Goal: Task Accomplishment & Management: Manage account settings

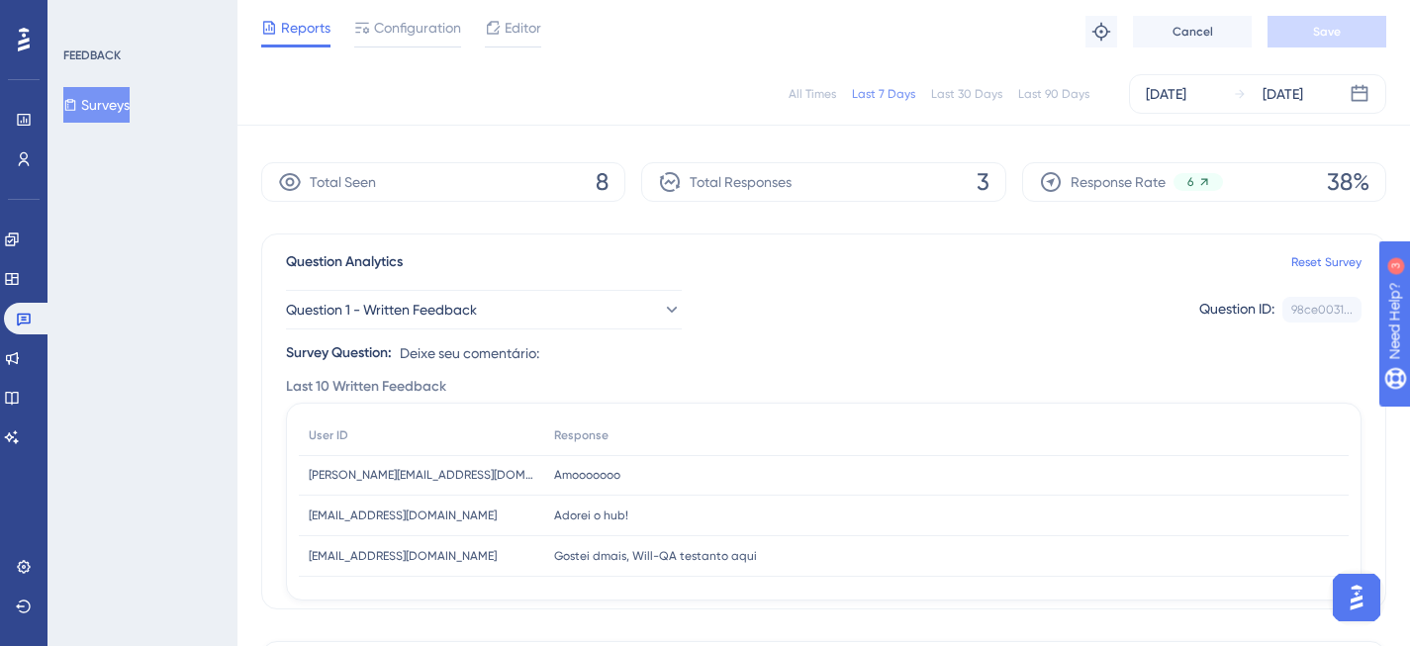
scroll to position [138, 0]
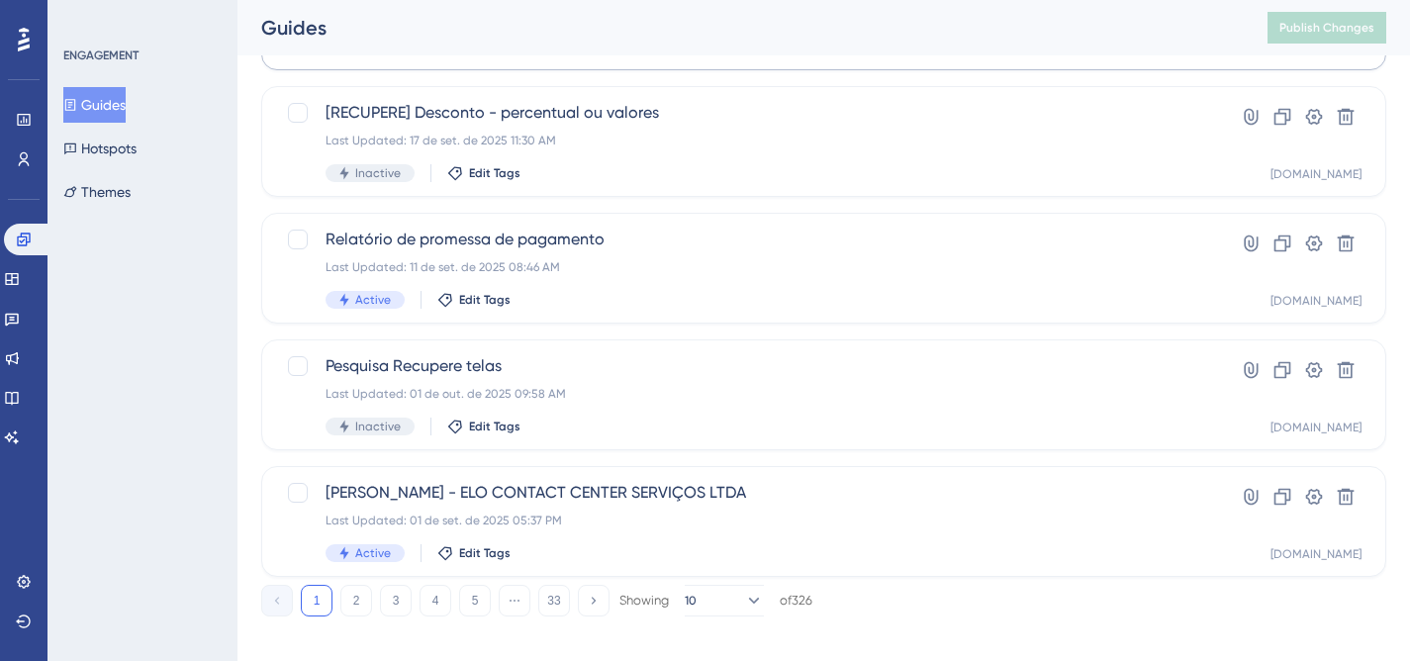
scroll to position [875, 0]
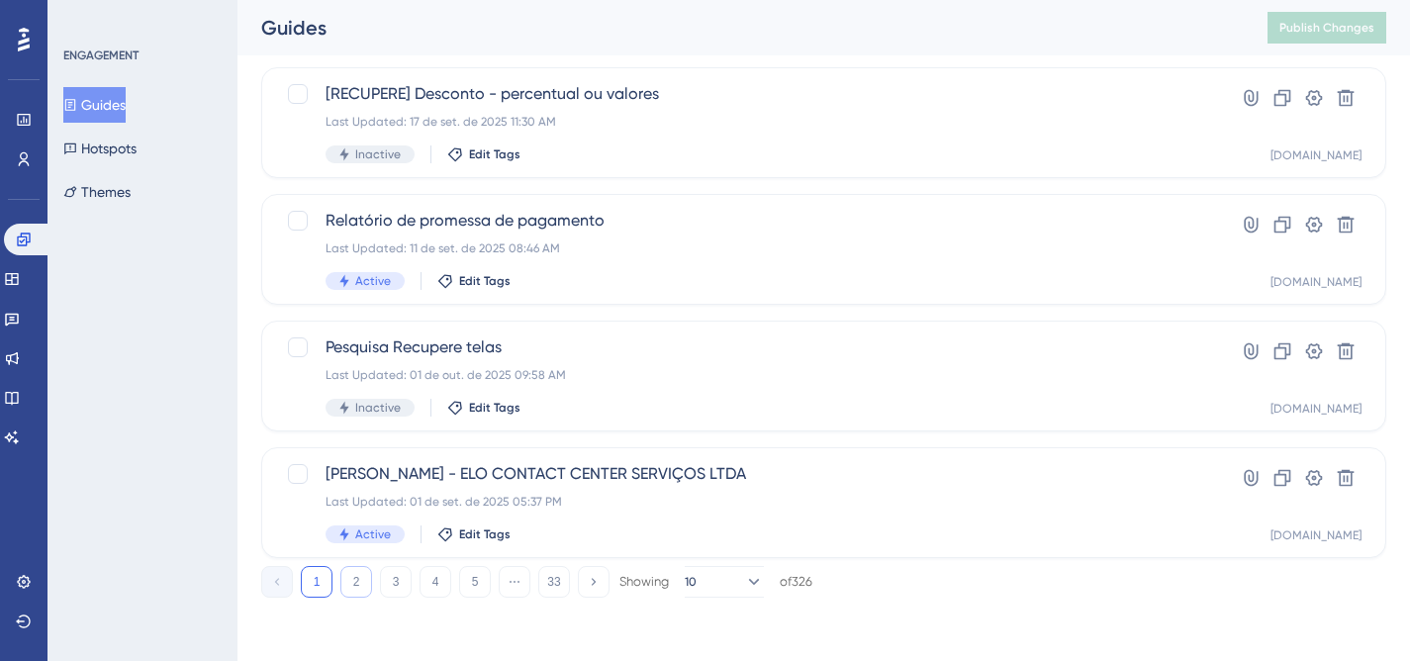
click at [361, 589] on button "2" at bounding box center [356, 582] width 32 height 32
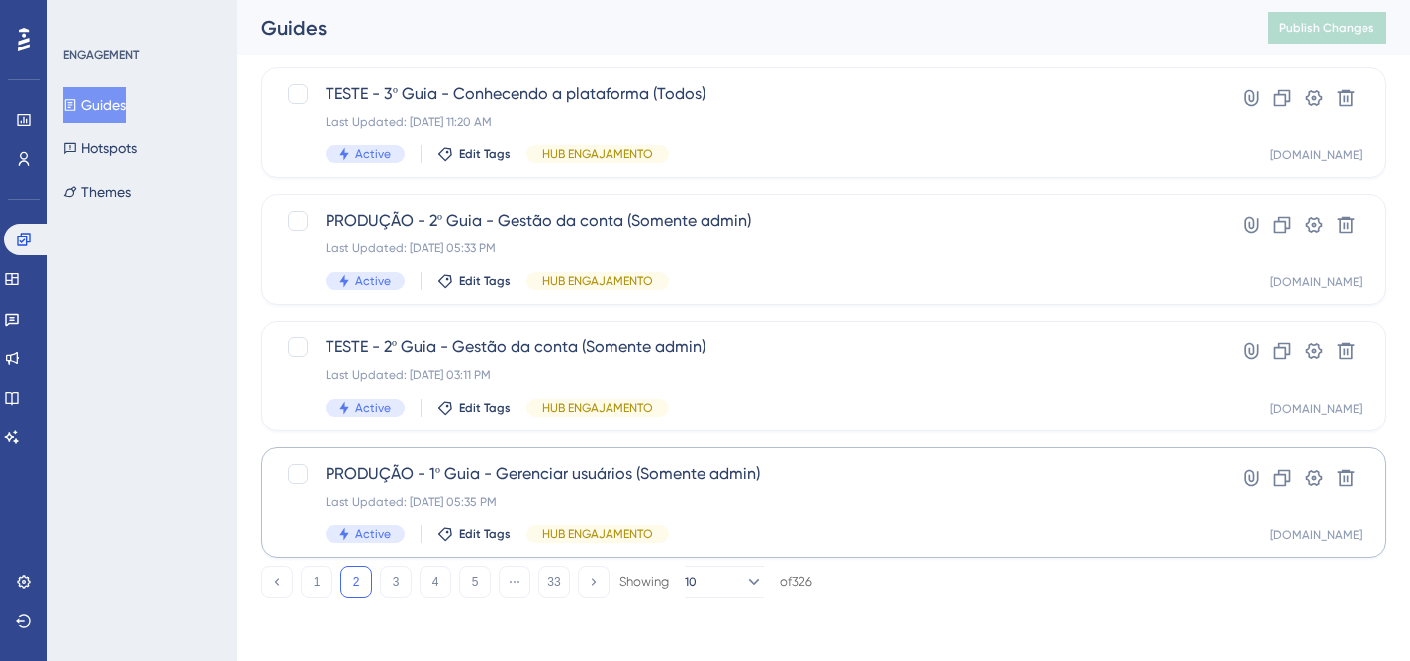
scroll to position [0, 0]
click at [806, 484] on span "PRODUÇÃO - 1º Guia - Gerenciar usuários (Somente admin)" at bounding box center [745, 474] width 838 height 24
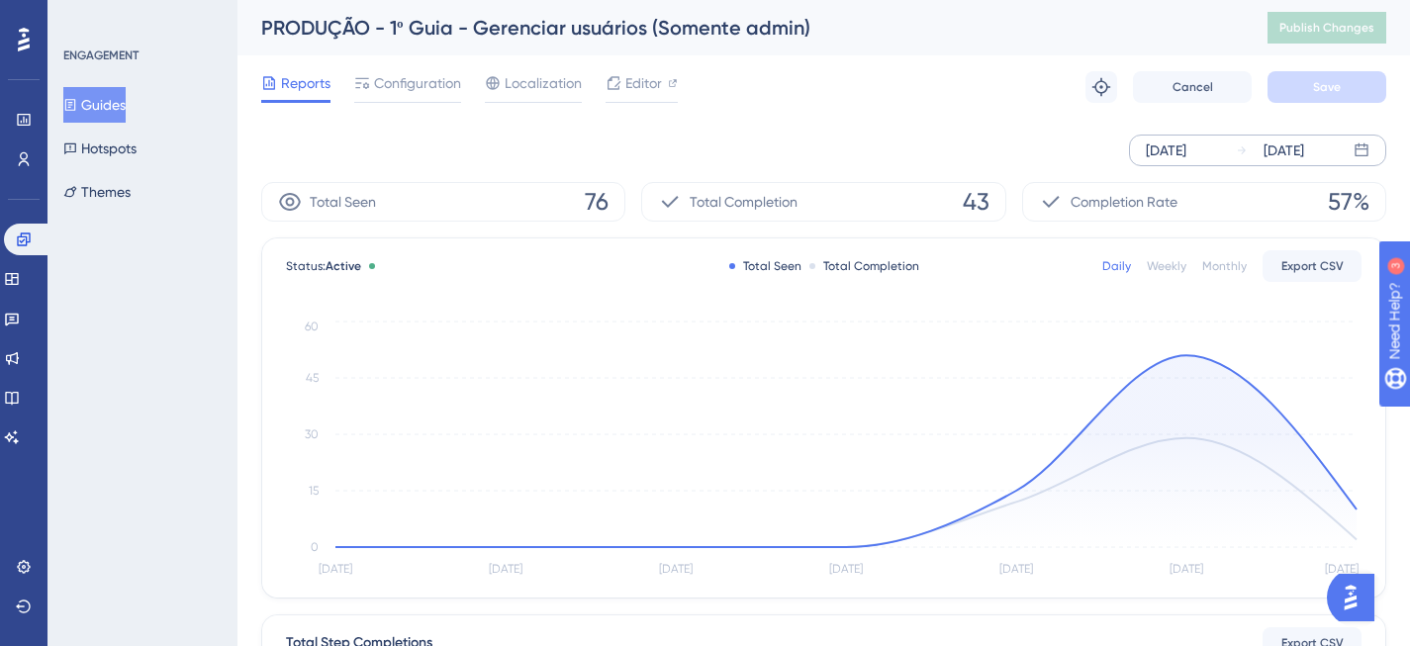
click at [1180, 147] on div "[DATE]" at bounding box center [1166, 151] width 41 height 24
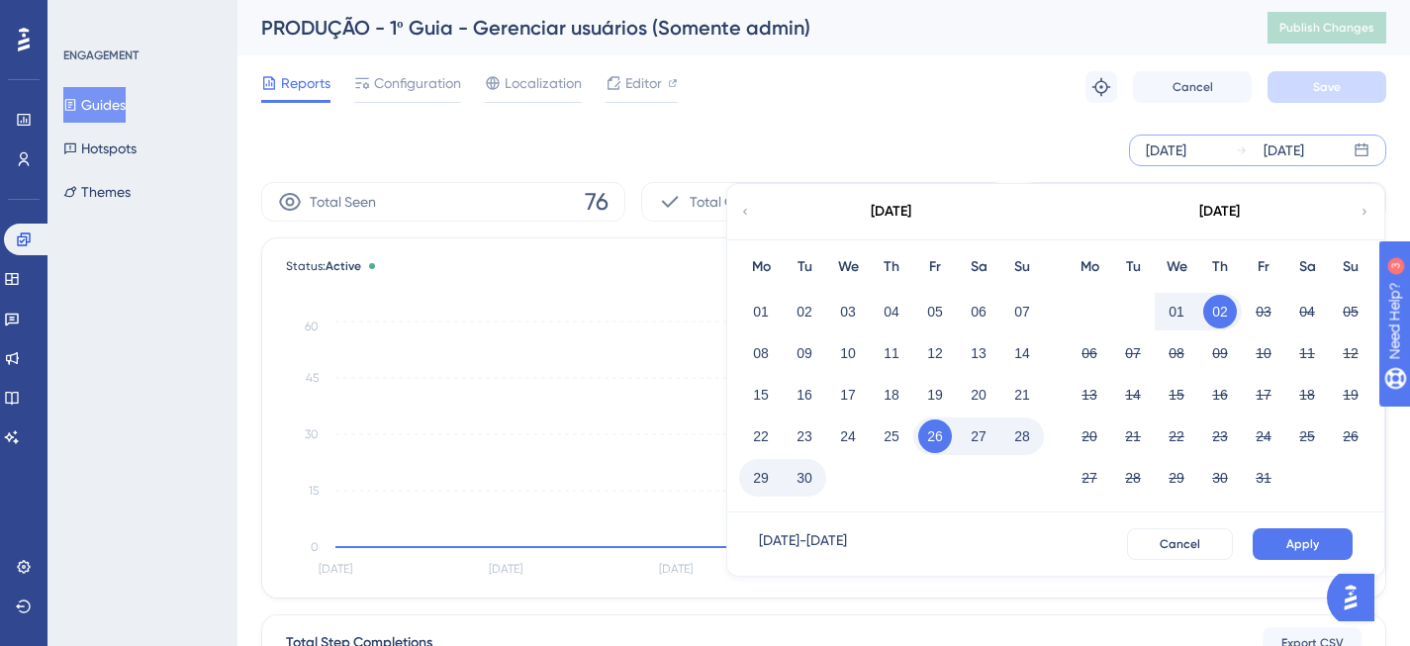
click at [1178, 309] on button "01" at bounding box center [1177, 312] width 34 height 34
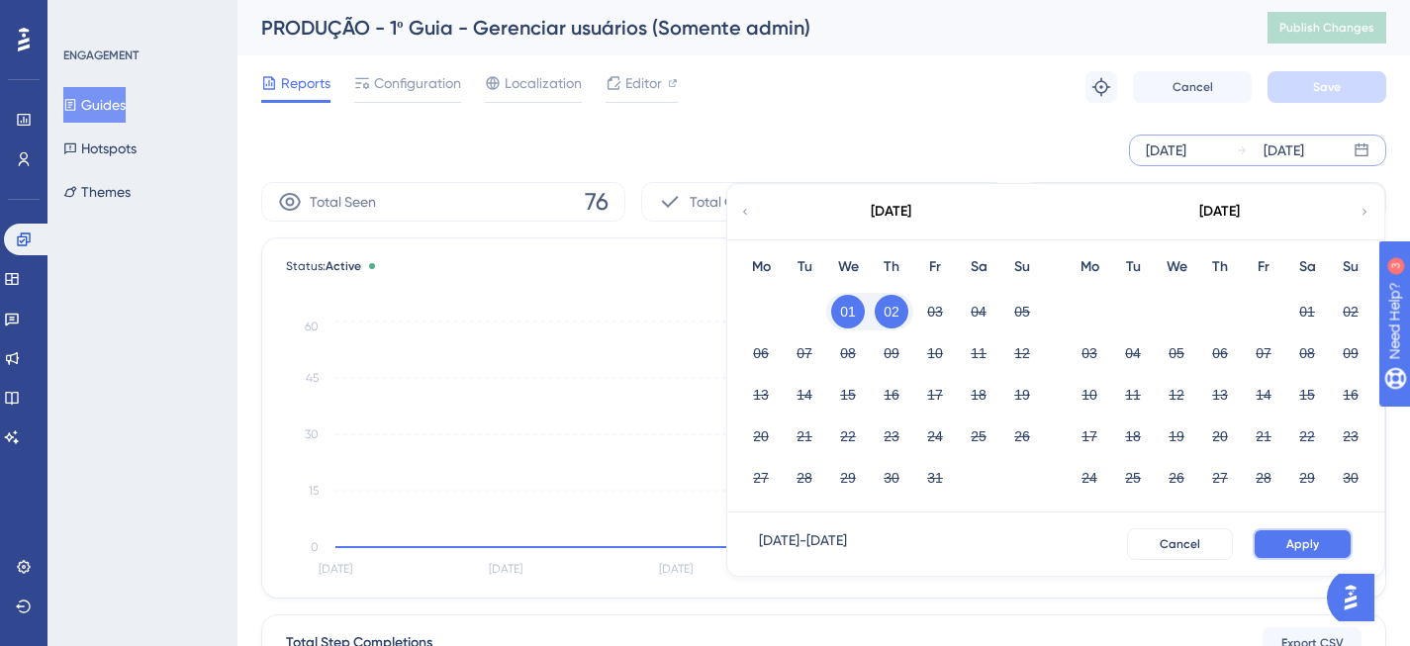
click at [1291, 542] on span "Apply" at bounding box center [1302, 544] width 33 height 16
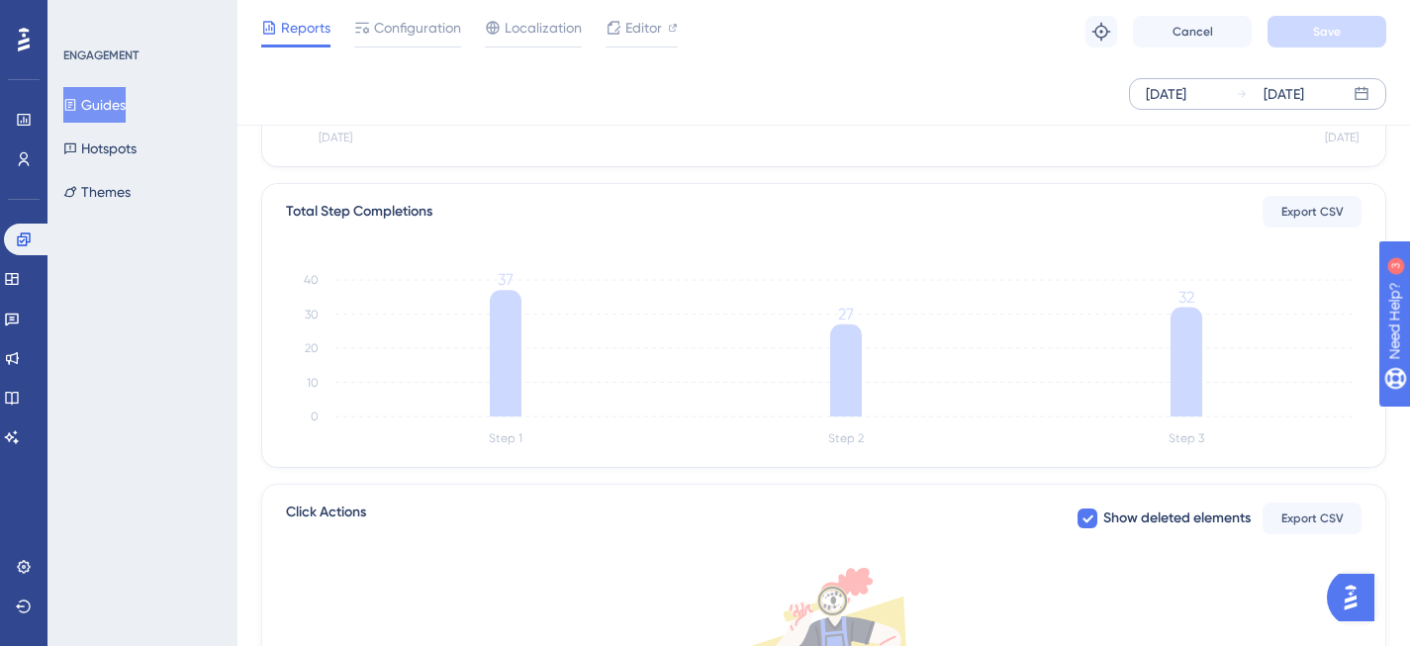
scroll to position [524, 0]
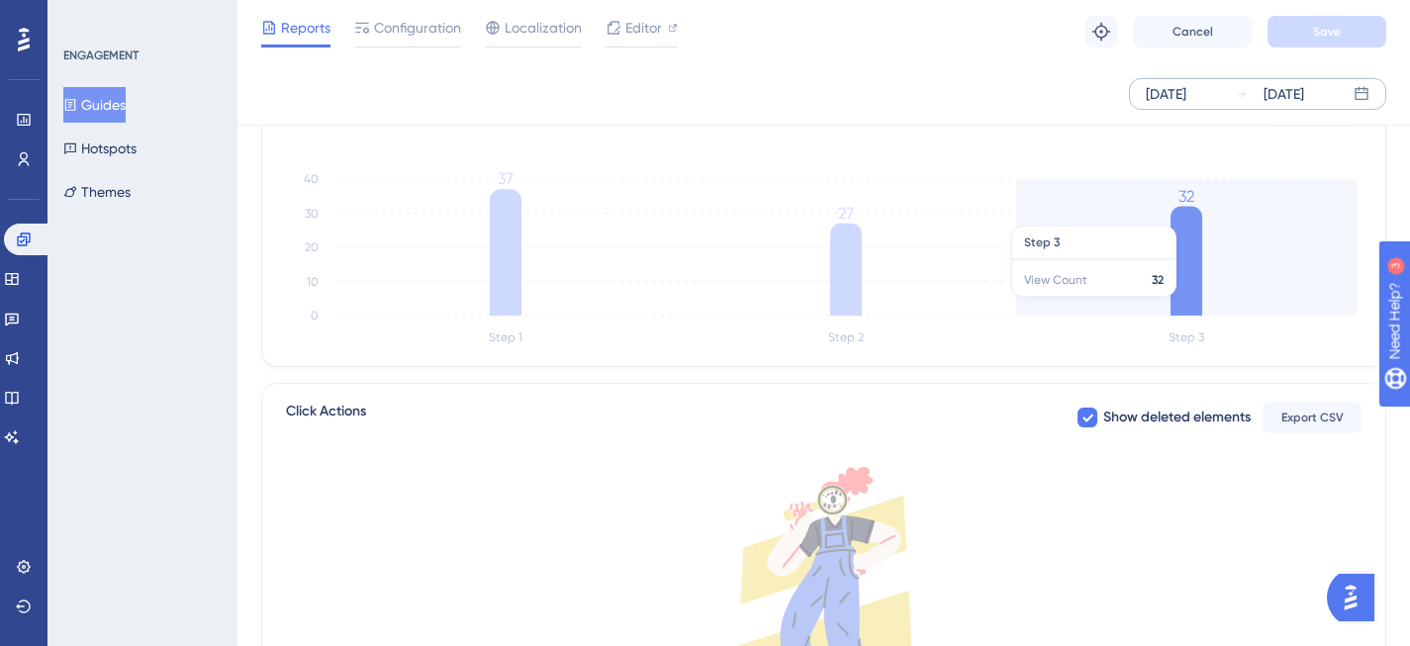
click at [1207, 307] on icon "Step 1 Step 2 Step 3 0 10 20 30 40 37 27 32" at bounding box center [824, 255] width 1076 height 189
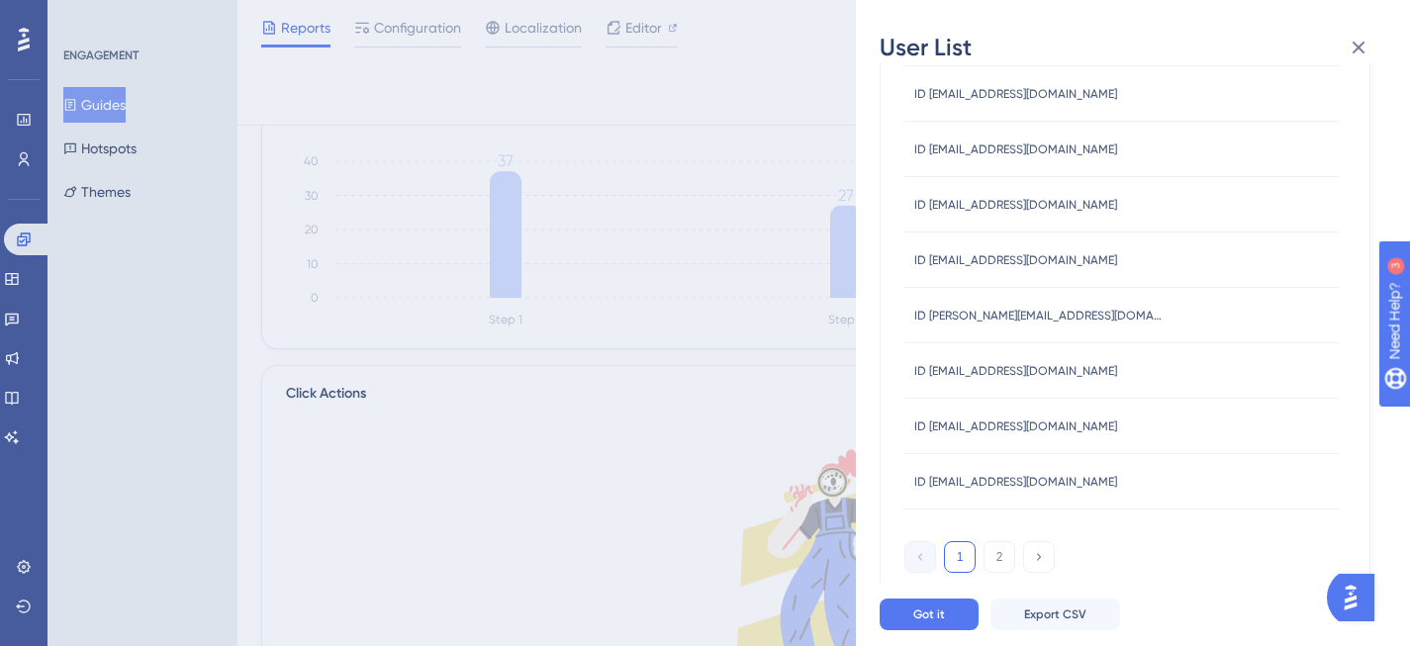
scroll to position [735, 0]
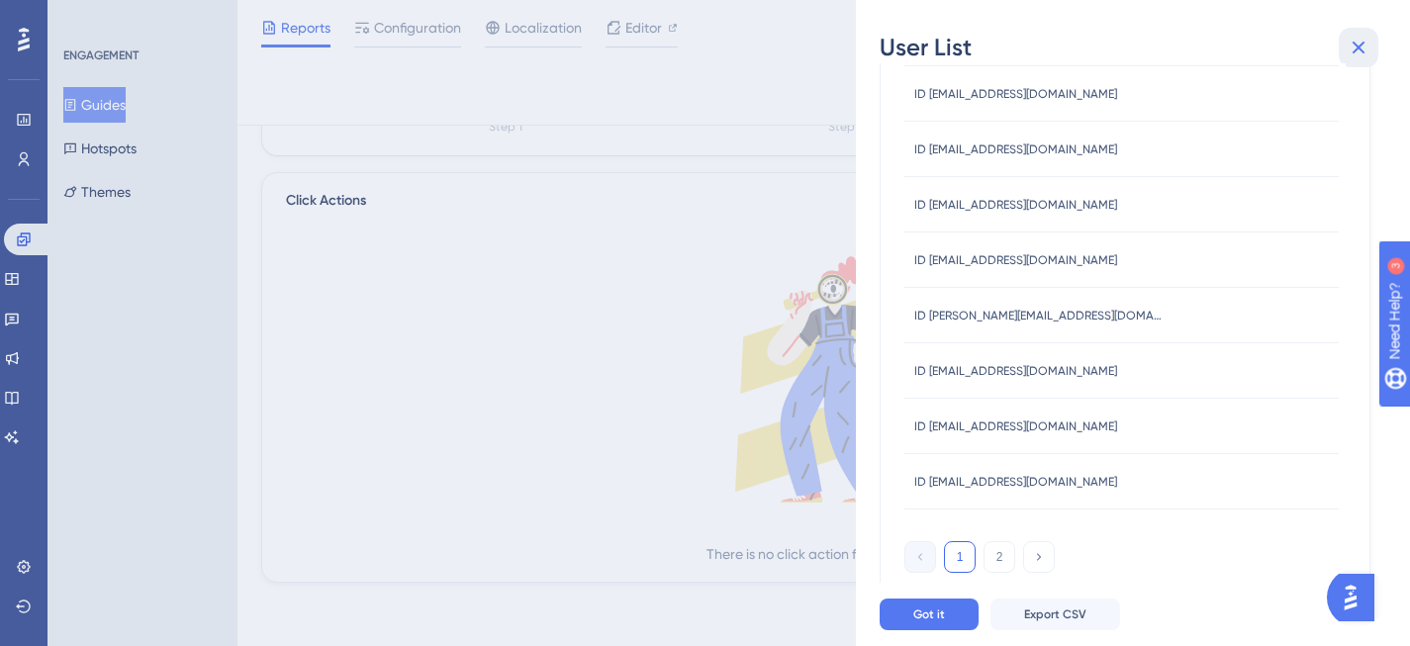
click at [1362, 41] on icon at bounding box center [1359, 48] width 24 height 24
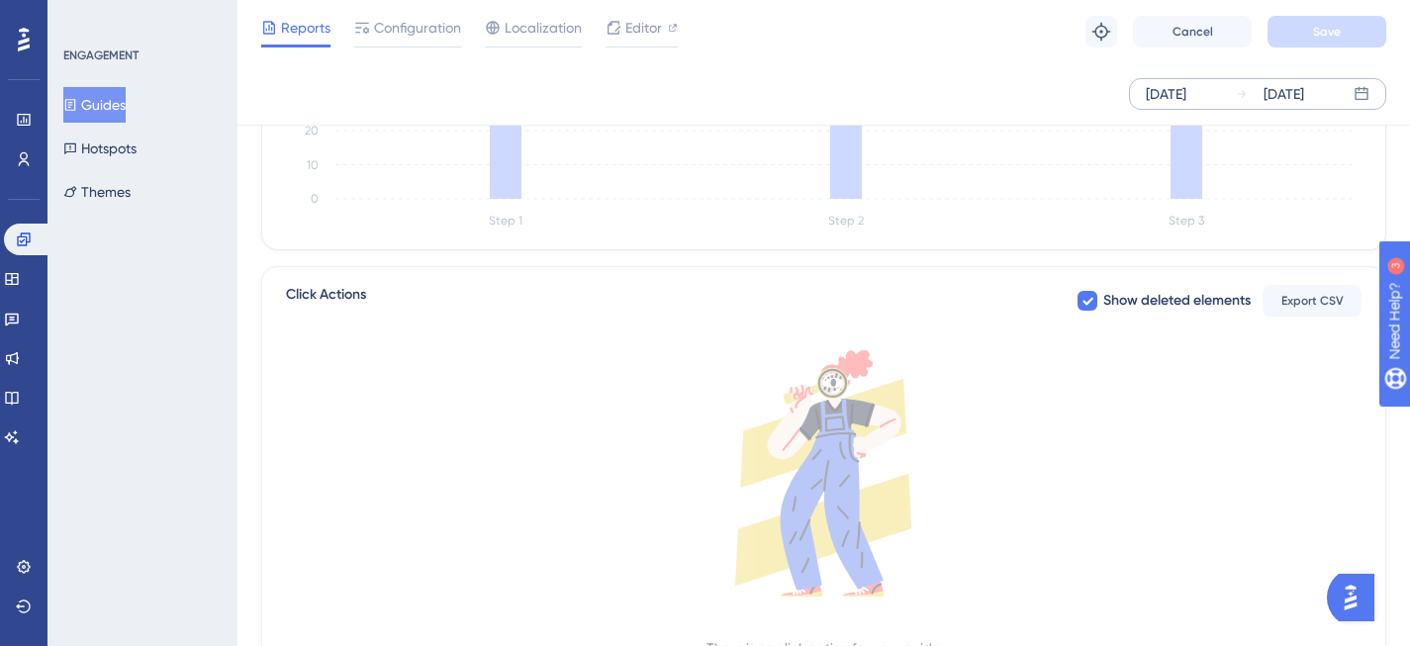
scroll to position [399, 0]
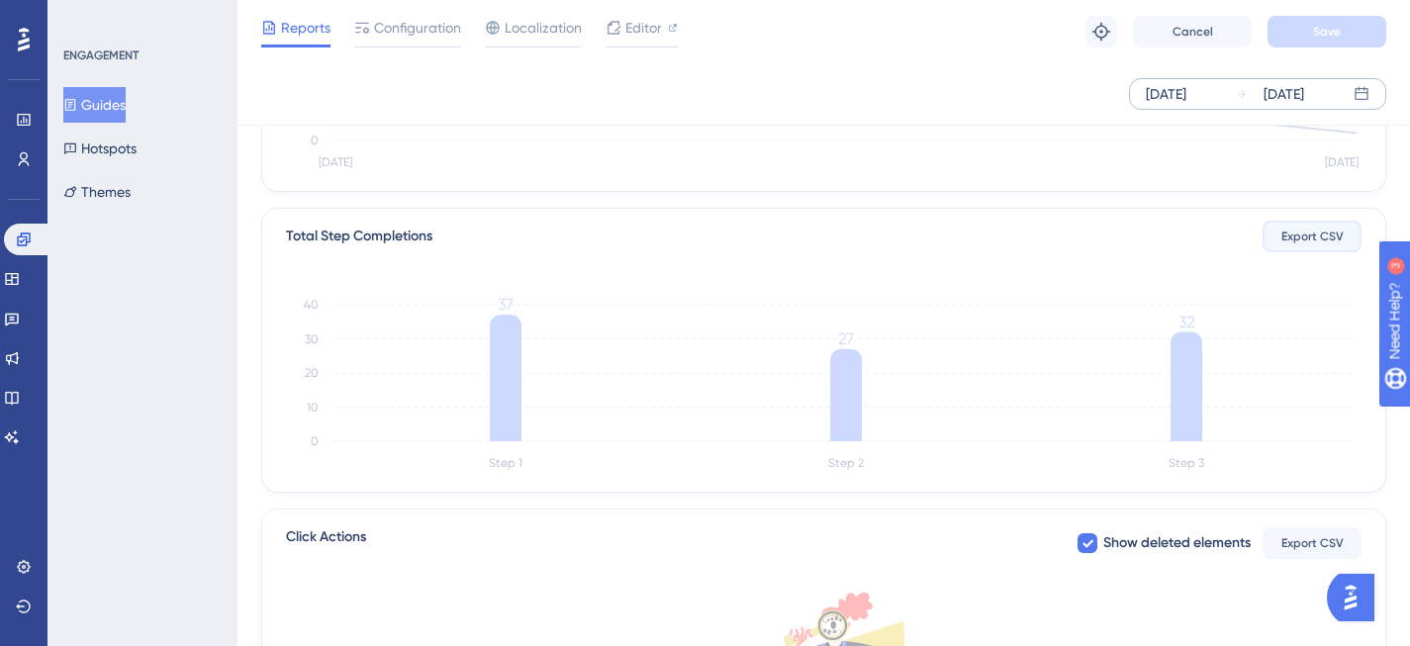
click at [1303, 237] on span "Export CSV" at bounding box center [1312, 237] width 62 height 16
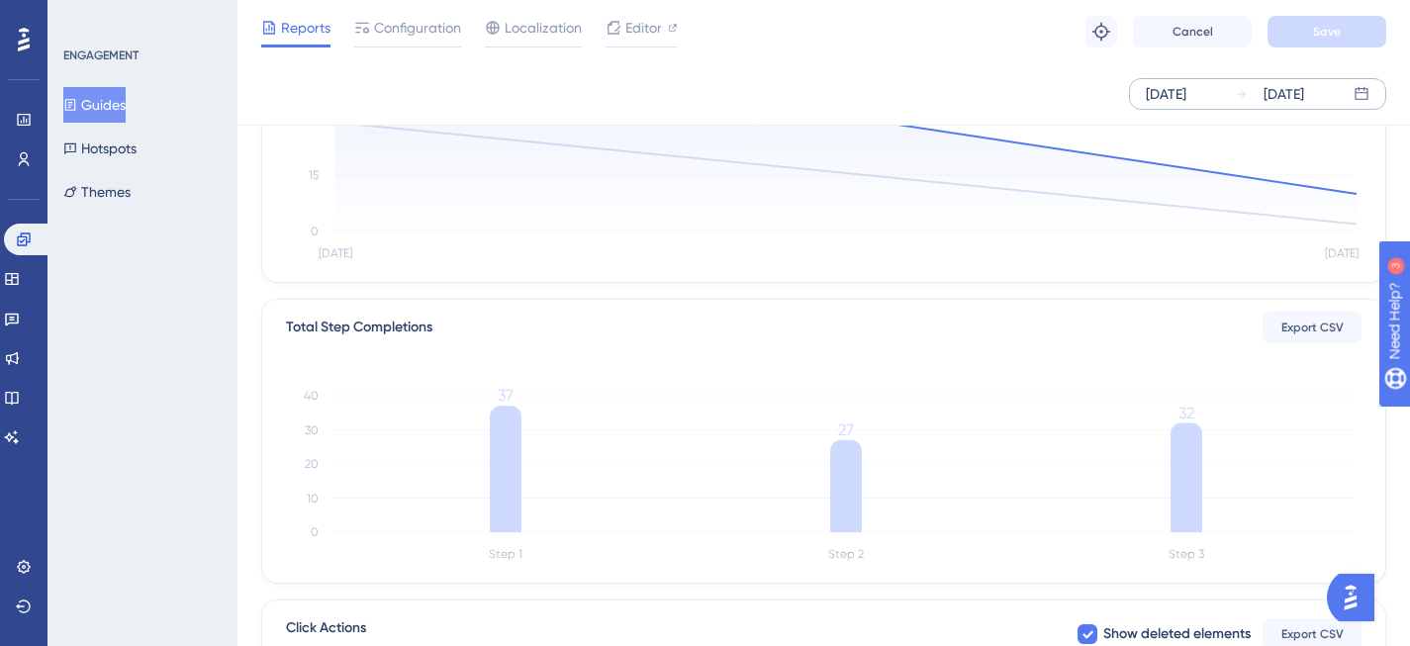
scroll to position [342, 0]
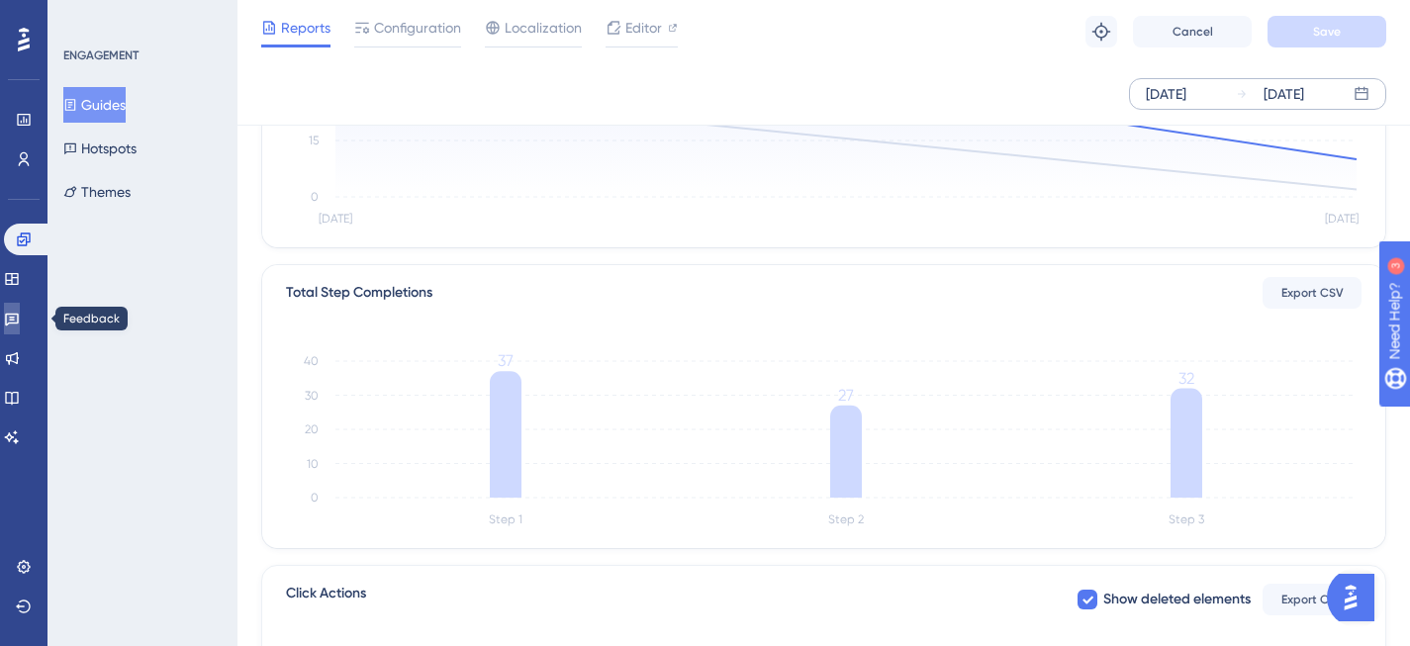
click at [19, 311] on icon at bounding box center [12, 319] width 16 height 16
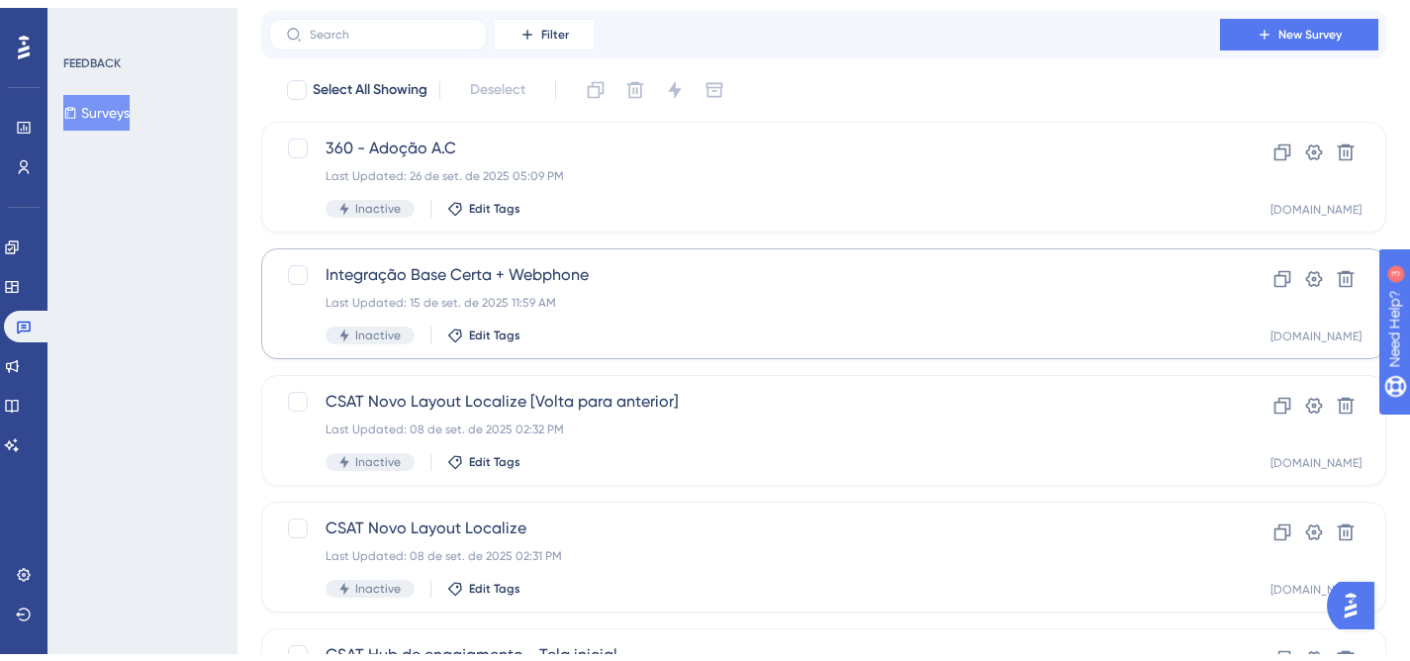
scroll to position [347, 0]
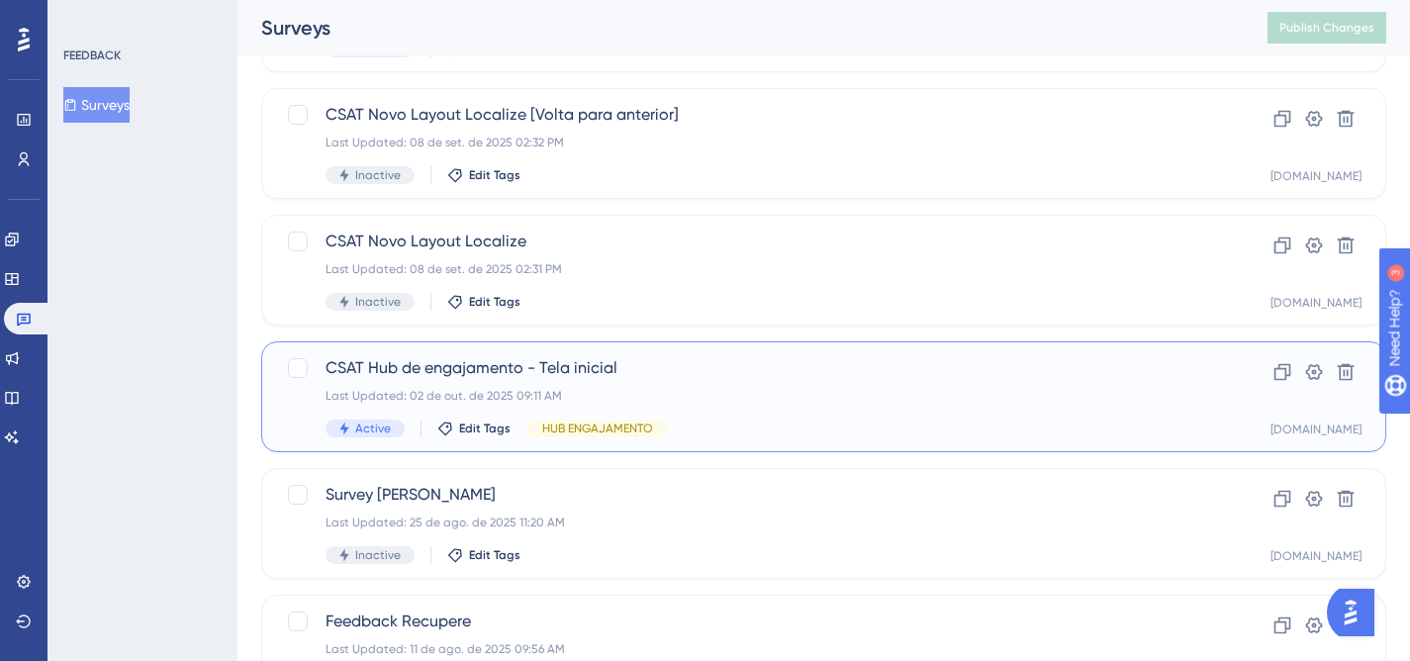
click at [647, 397] on div "Last Updated: 02 de out. de 2025 09:11 AM" at bounding box center [745, 396] width 838 height 16
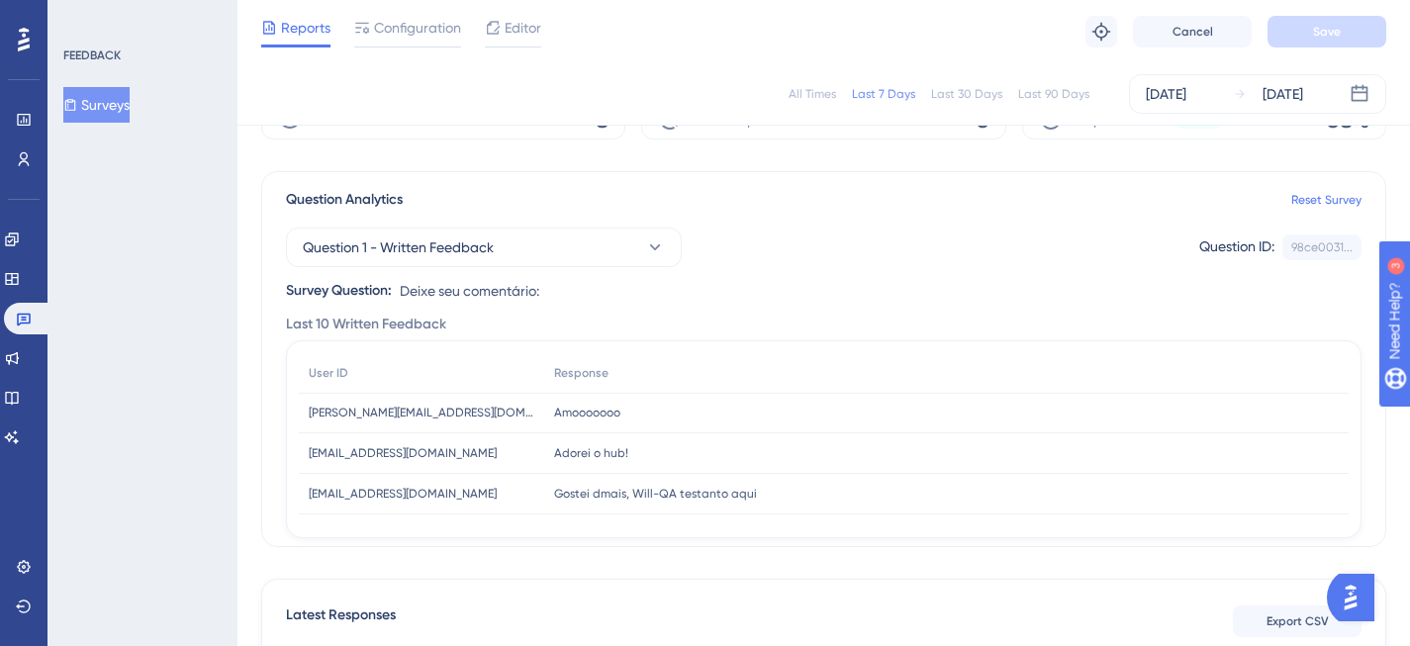
scroll to position [281, 0]
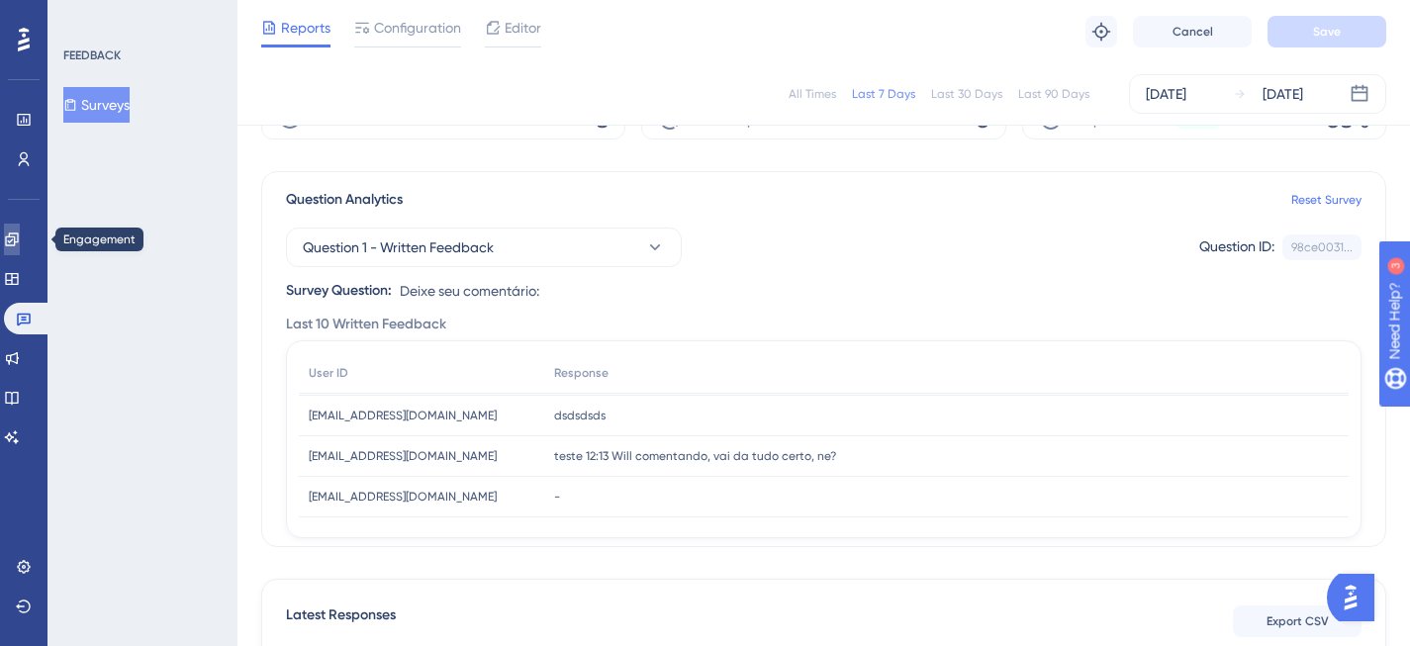
click at [20, 239] on link at bounding box center [12, 240] width 16 height 32
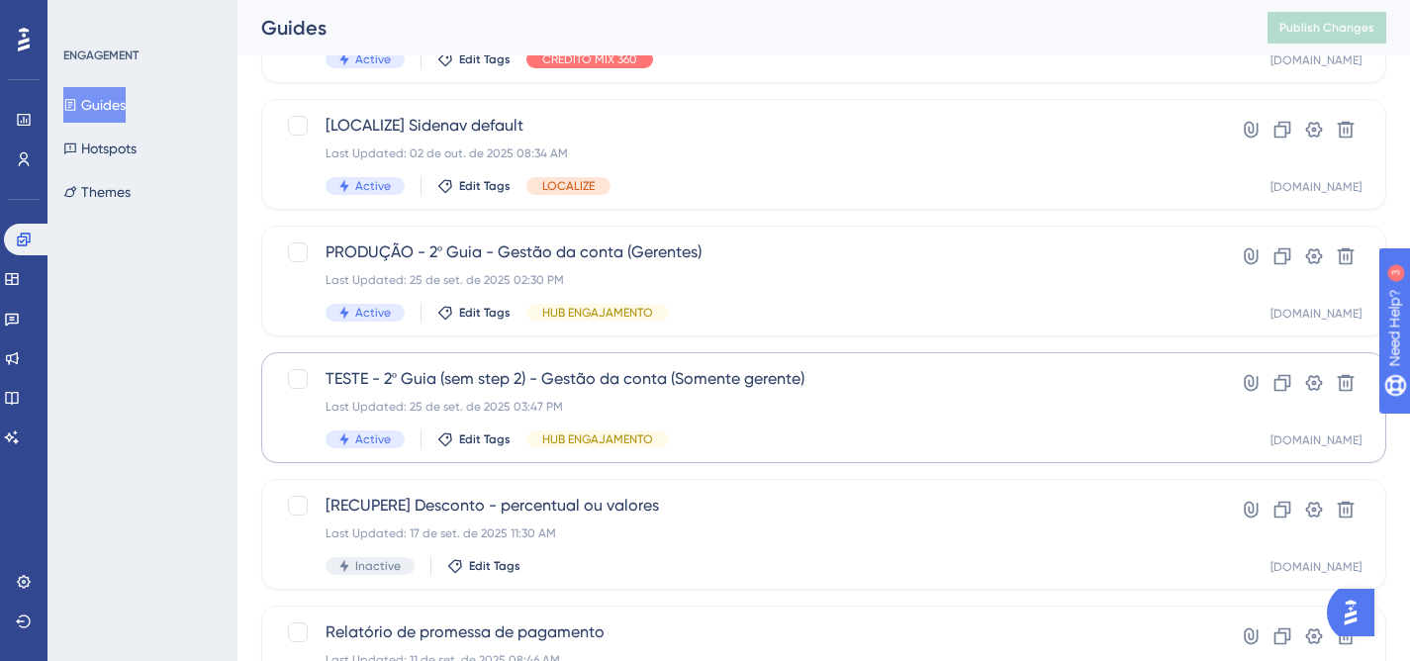
scroll to position [462, 0]
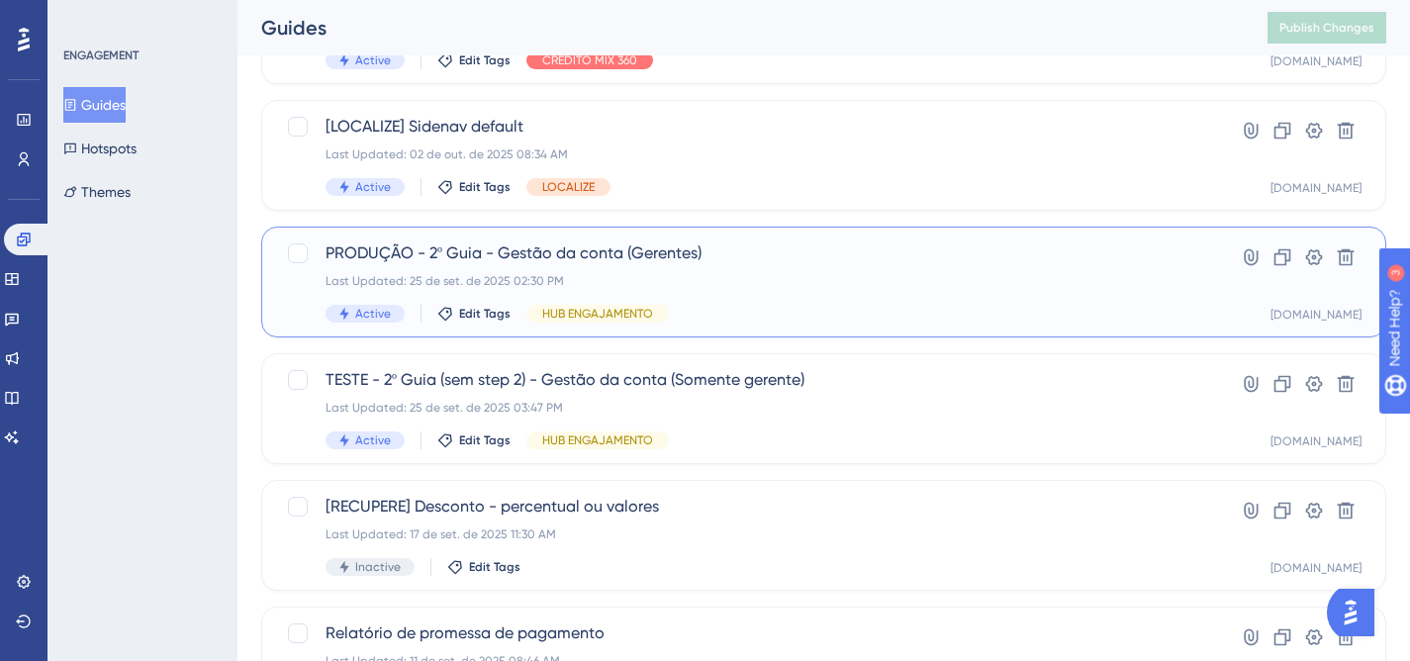
click at [623, 282] on div "Last Updated: 25 de set. de 2025 02:30 PM" at bounding box center [745, 281] width 838 height 16
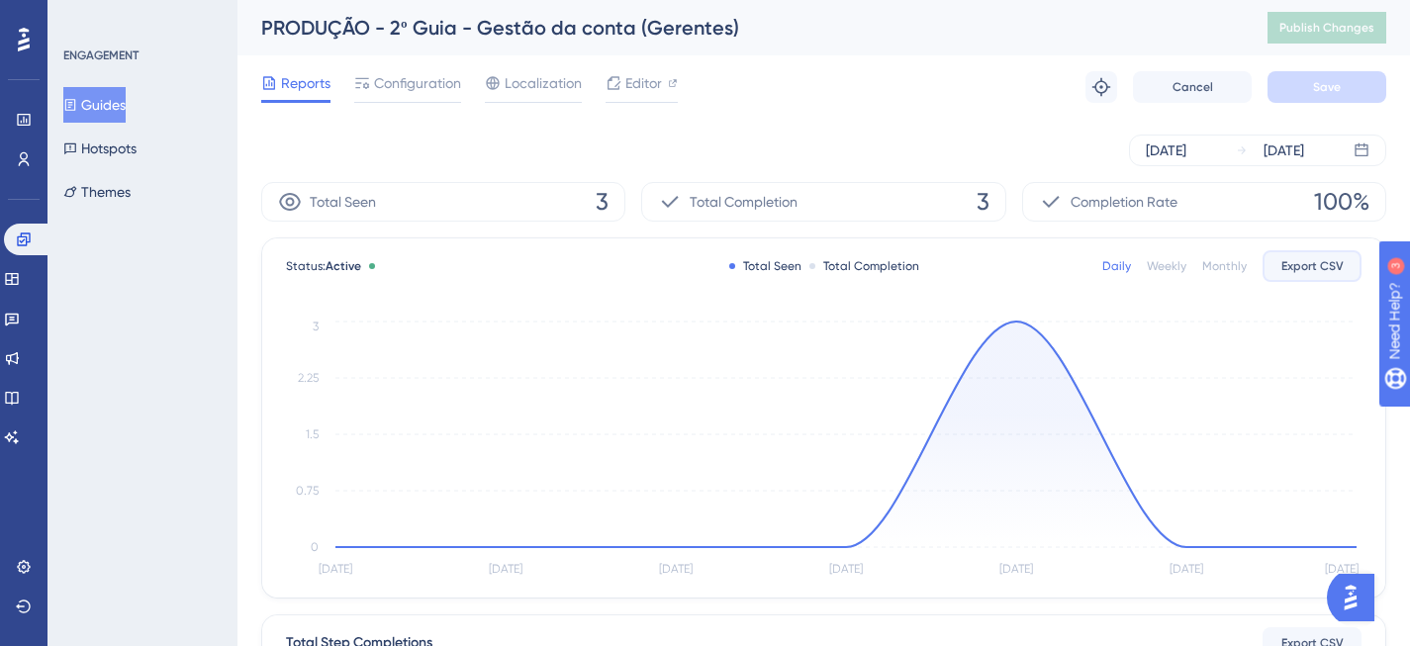
click at [1314, 269] on span "Export CSV" at bounding box center [1312, 266] width 62 height 16
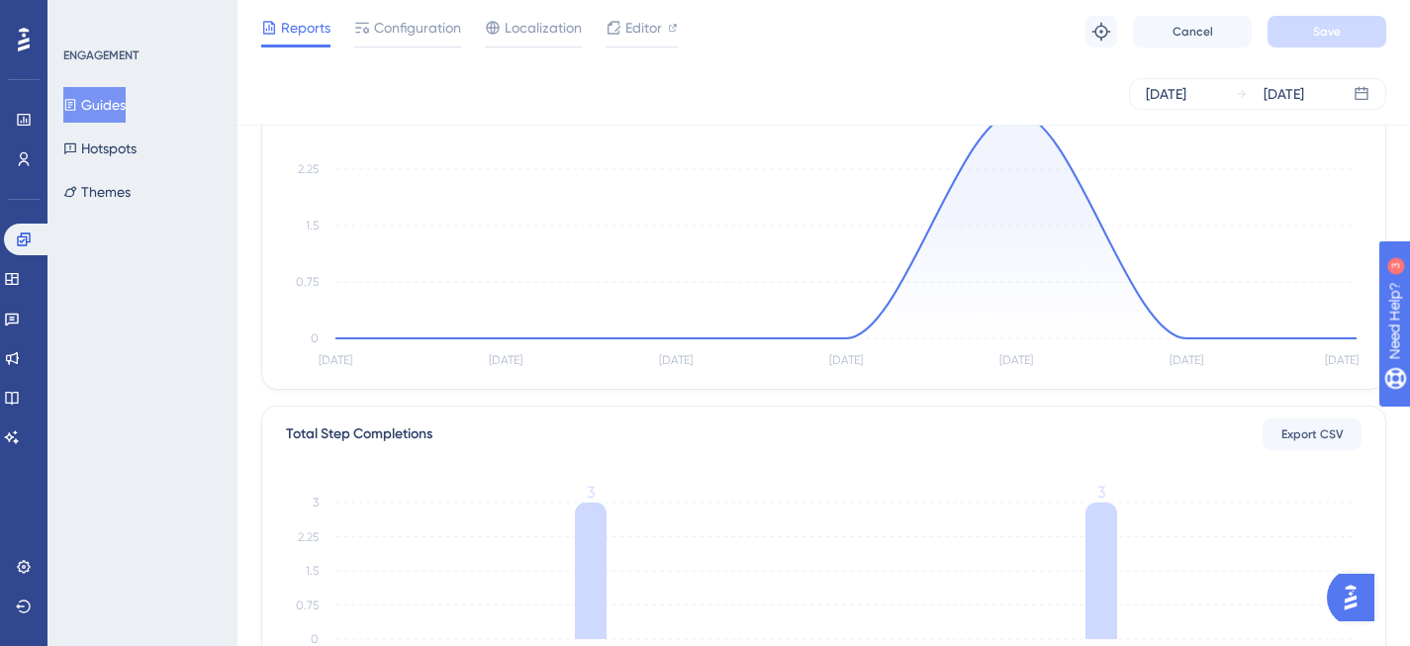
scroll to position [202, 0]
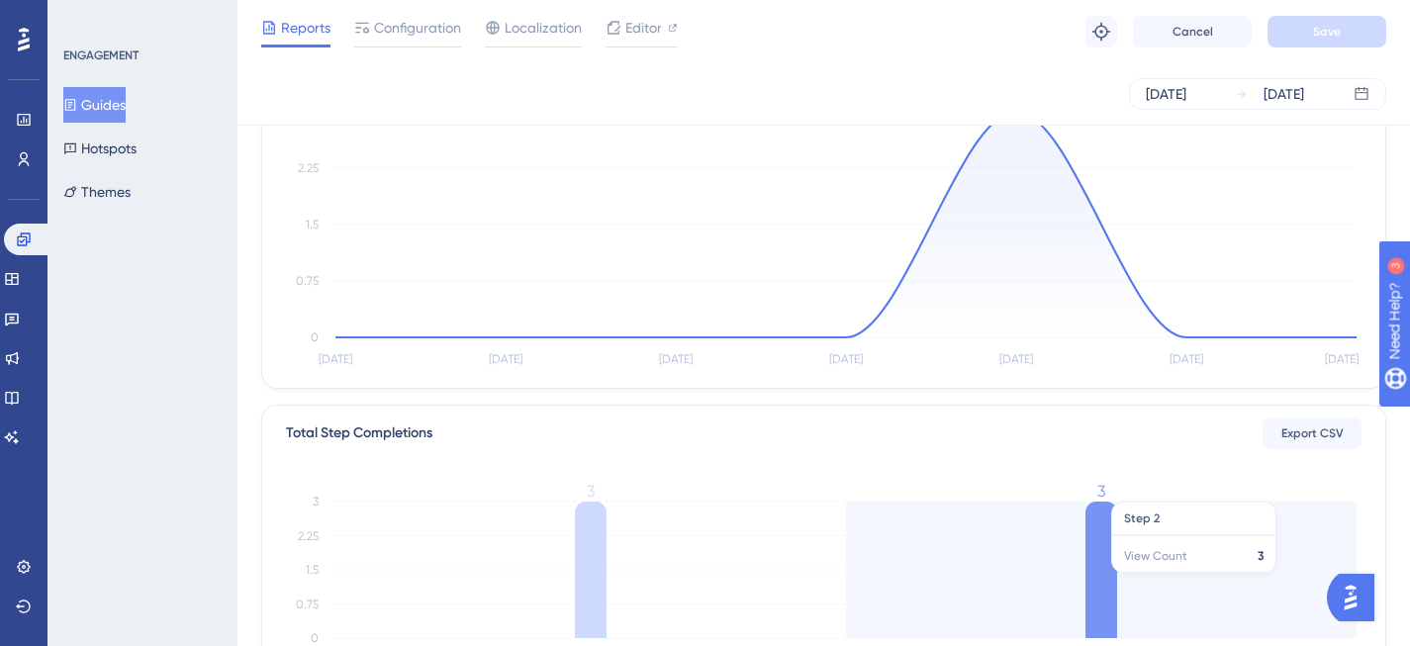
click at [1105, 577] on icon at bounding box center [1101, 570] width 32 height 137
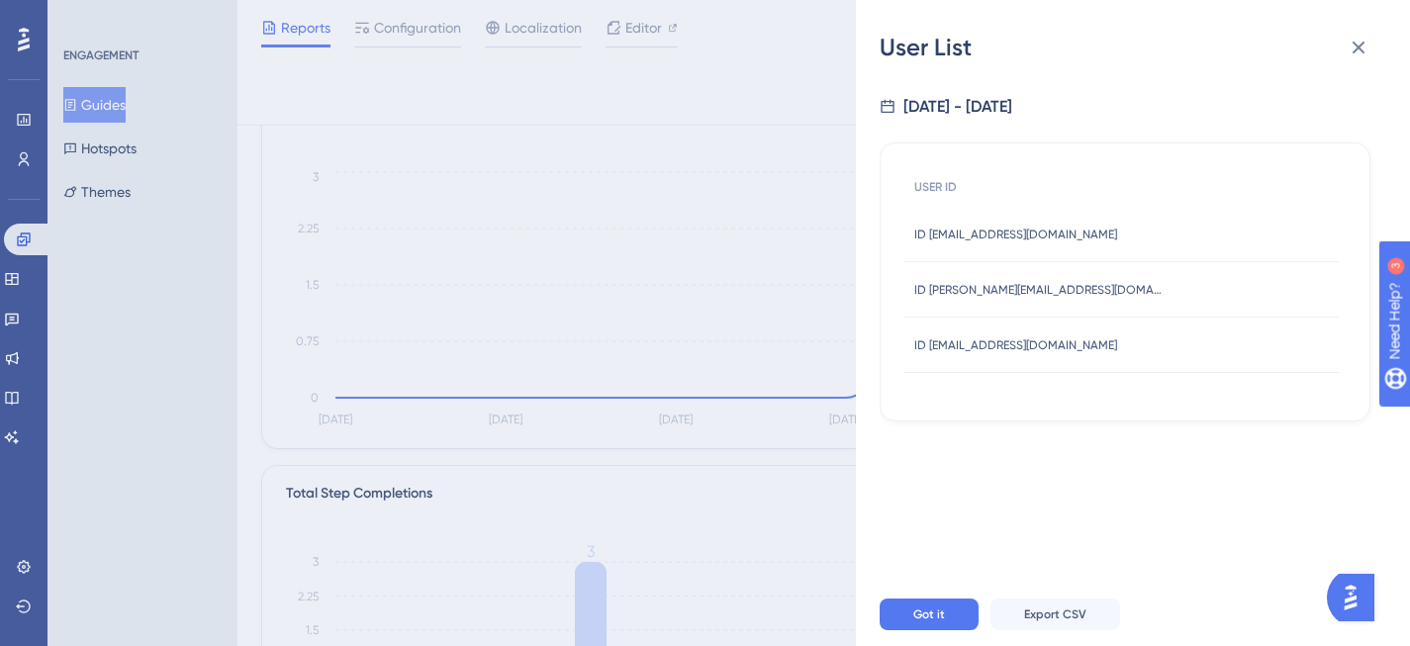
scroll to position [145, 0]
click at [1363, 52] on icon at bounding box center [1359, 48] width 13 height 13
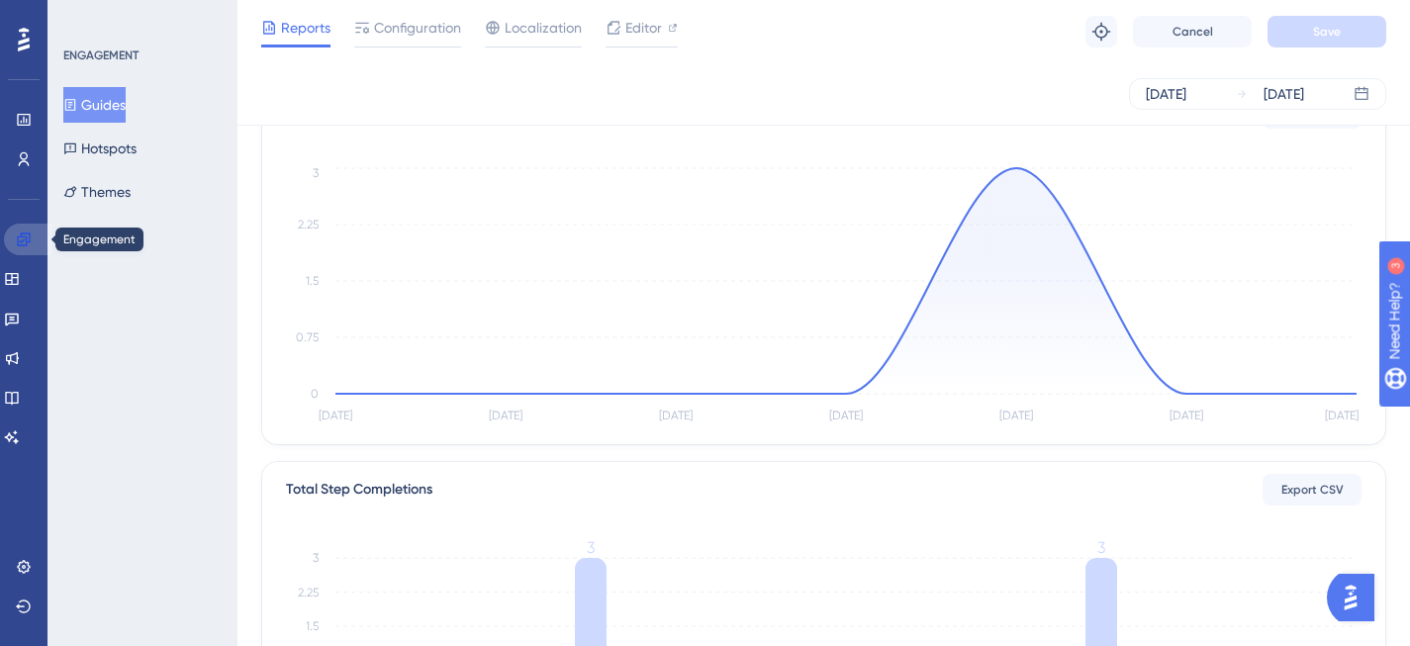
click at [22, 238] on icon at bounding box center [24, 240] width 16 height 16
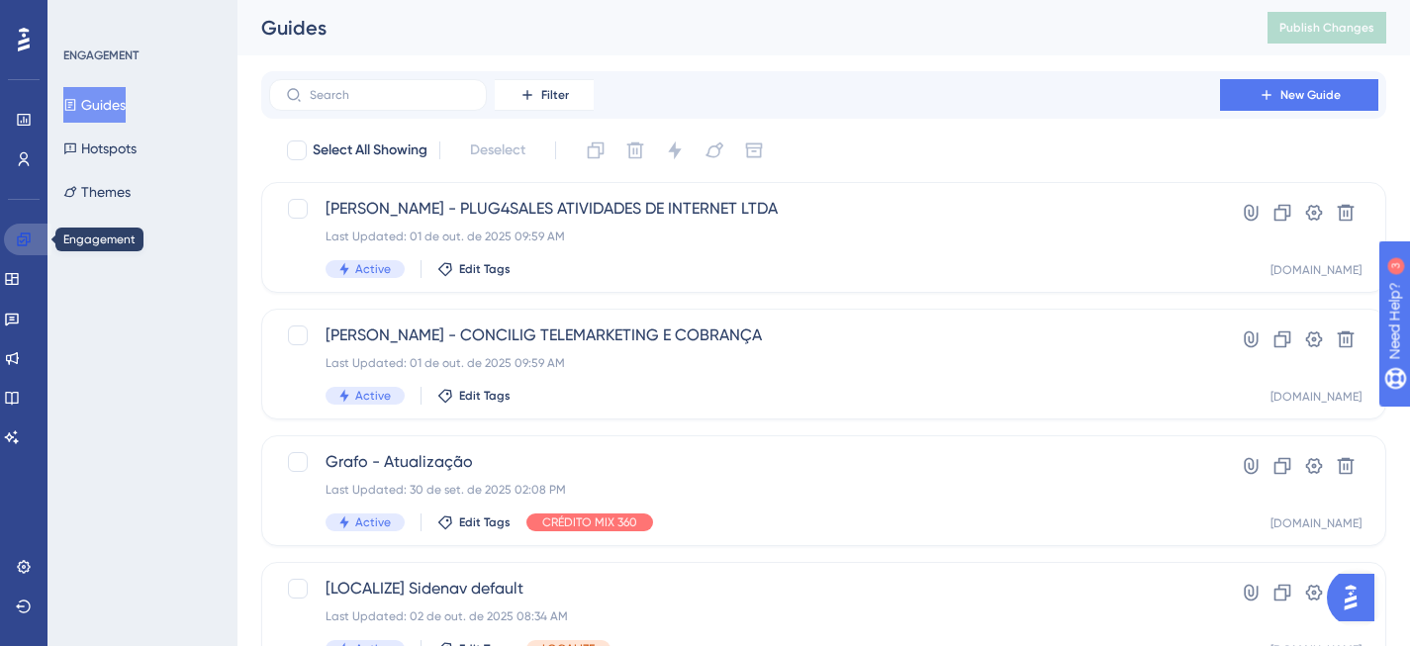
click at [14, 236] on link at bounding box center [27, 240] width 47 height 32
click at [1283, 102] on span "New Guide" at bounding box center [1310, 95] width 60 height 16
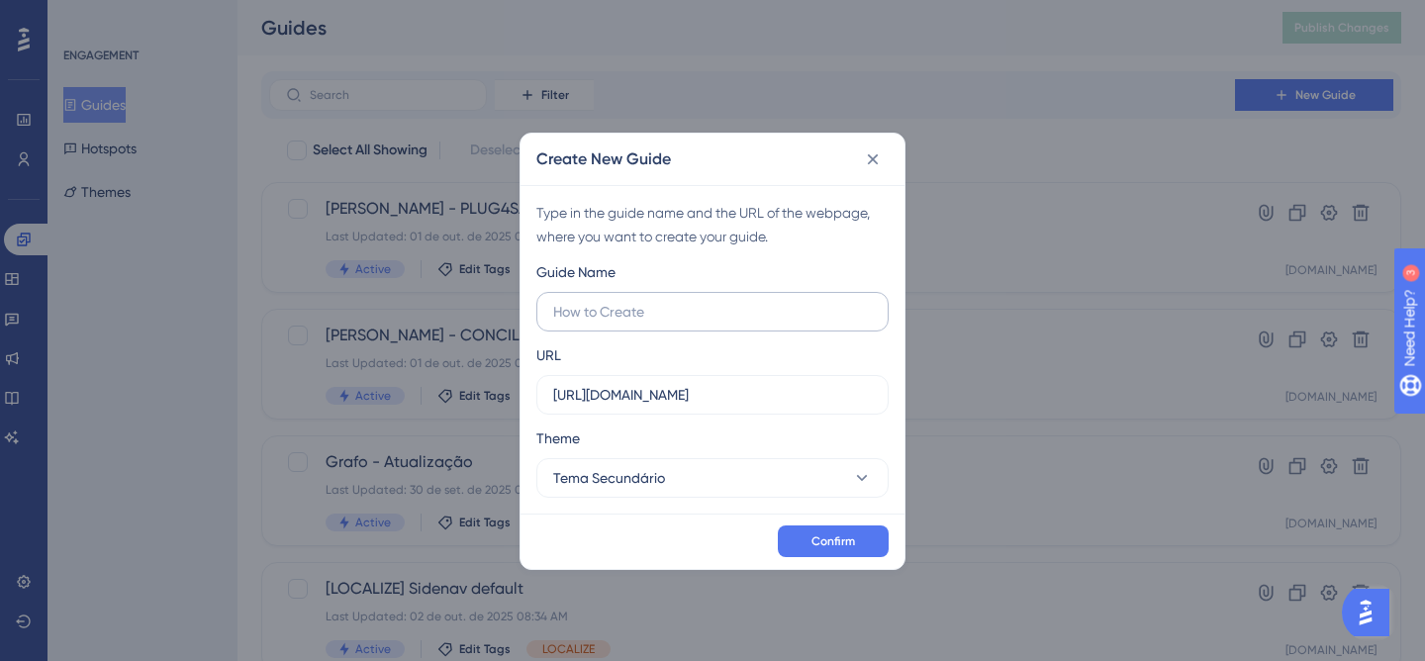
click at [648, 306] on input "text" at bounding box center [712, 312] width 319 height 22
type input "Mudança nomes produtos"
click at [817, 394] on input "[URL][DOMAIN_NAME]" at bounding box center [712, 395] width 319 height 22
click at [794, 475] on button "Tema Secundário" at bounding box center [712, 478] width 352 height 40
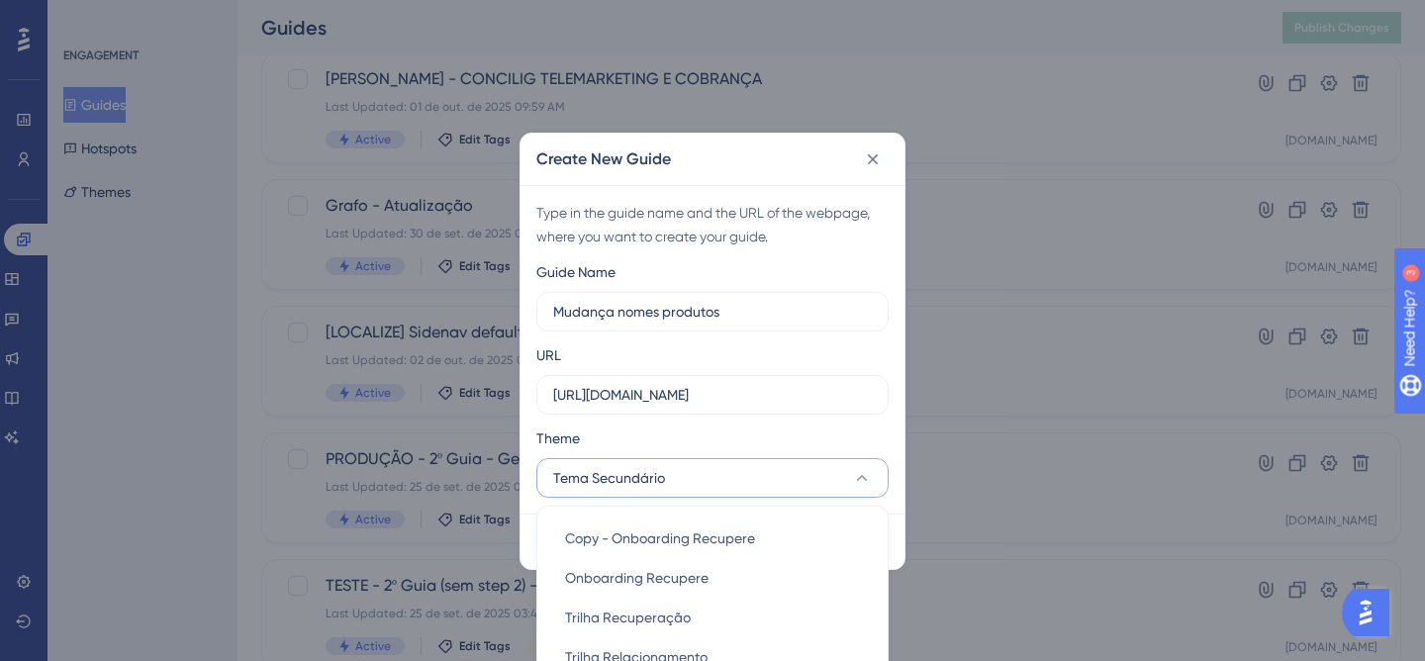
click at [676, 459] on button "Tema Secundário" at bounding box center [712, 478] width 352 height 40
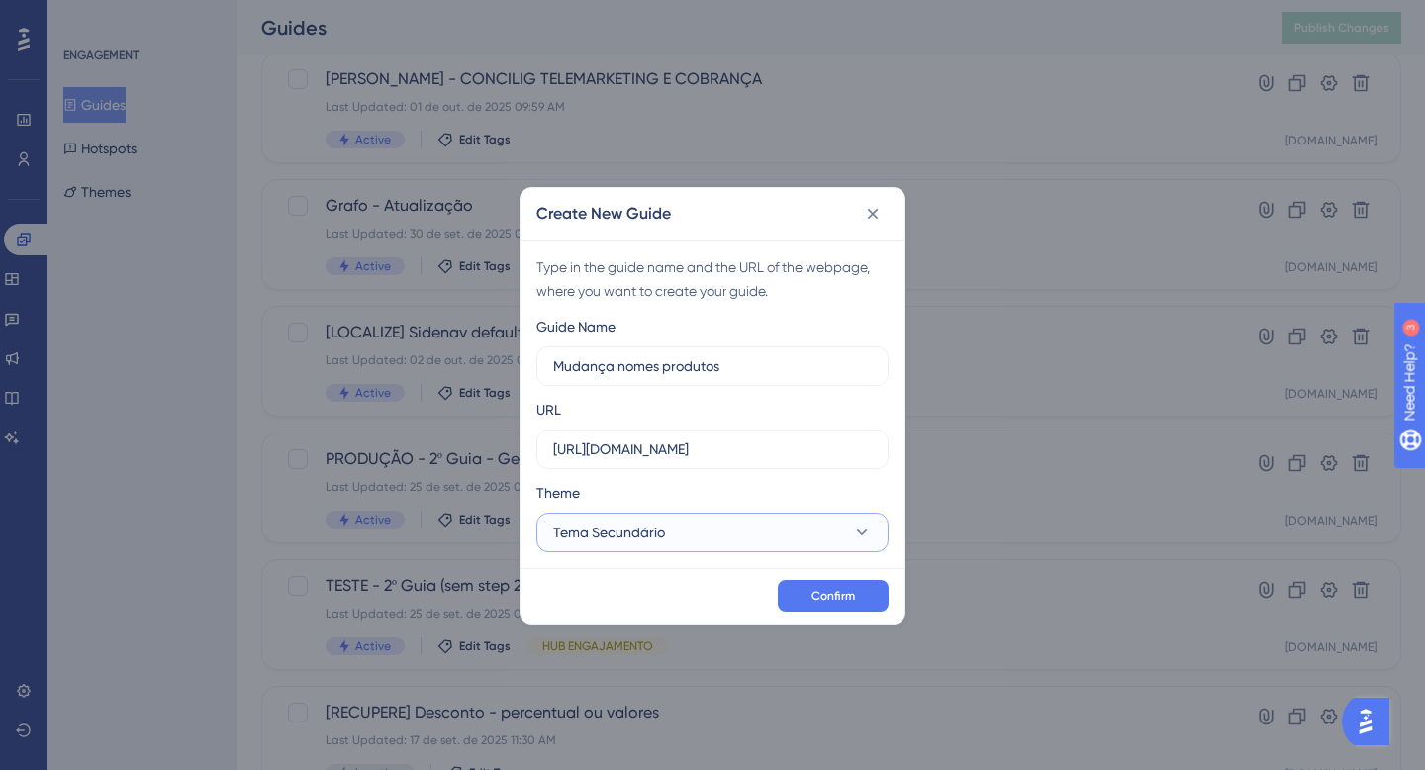
click at [748, 533] on button "Tema Secundário" at bounding box center [712, 533] width 352 height 40
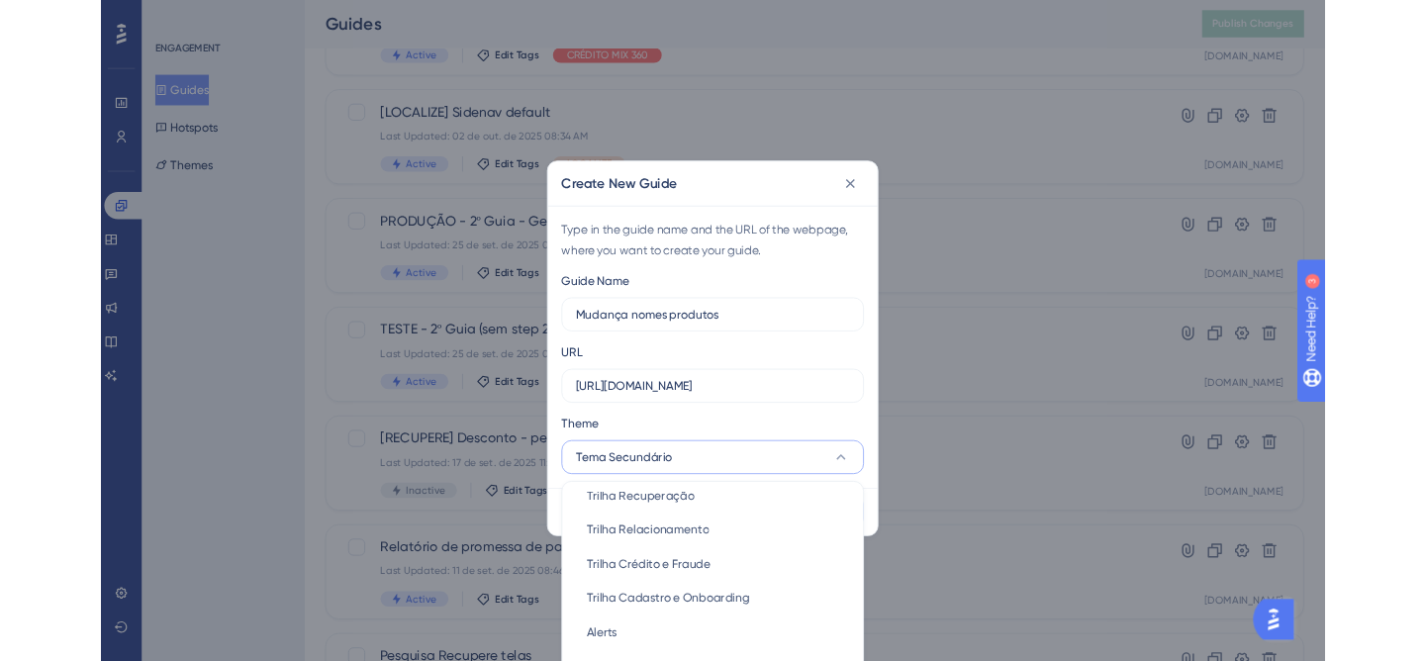
scroll to position [182, 0]
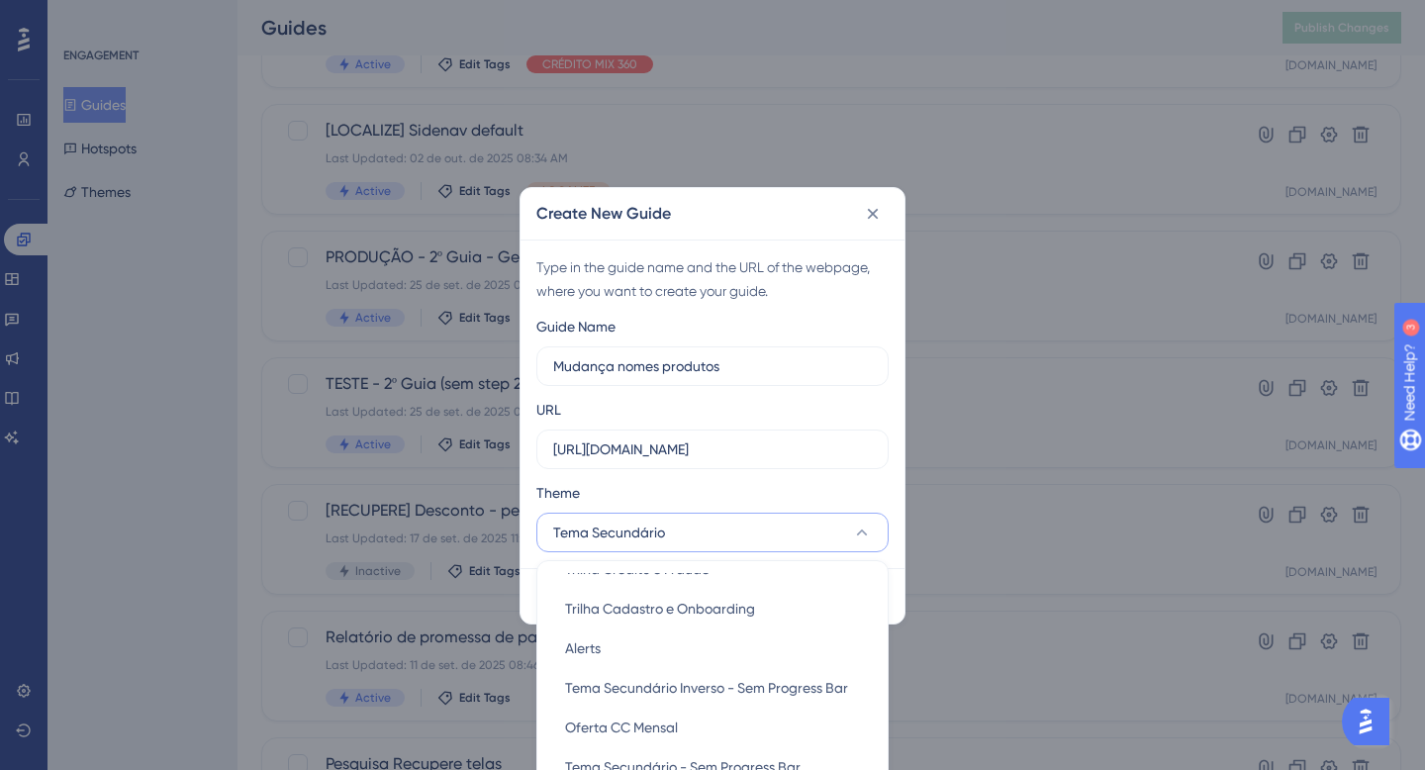
click at [978, 517] on div "Create New Guide Type in the guide name and the URL of the webpage, where you w…" at bounding box center [712, 385] width 1425 height 770
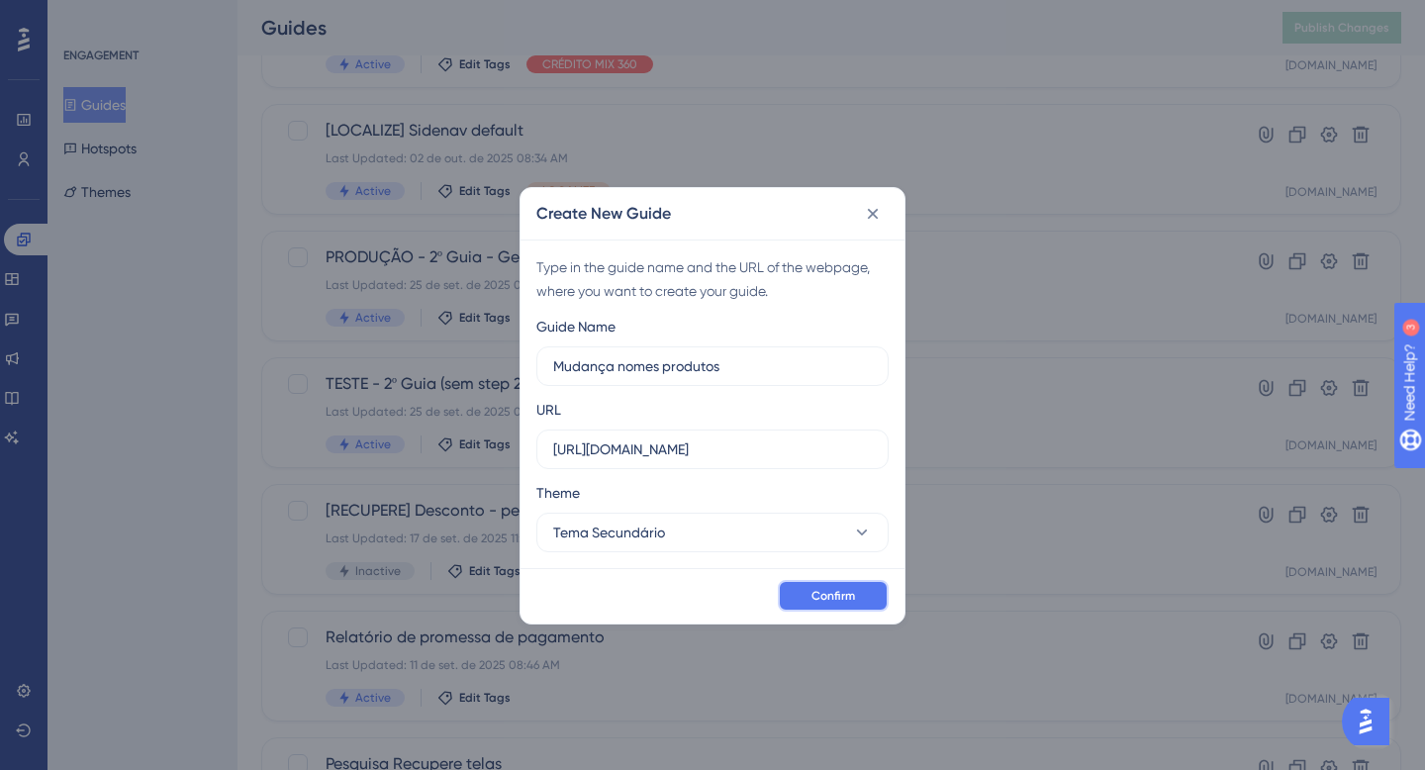
click at [852, 599] on span "Confirm" at bounding box center [833, 596] width 44 height 16
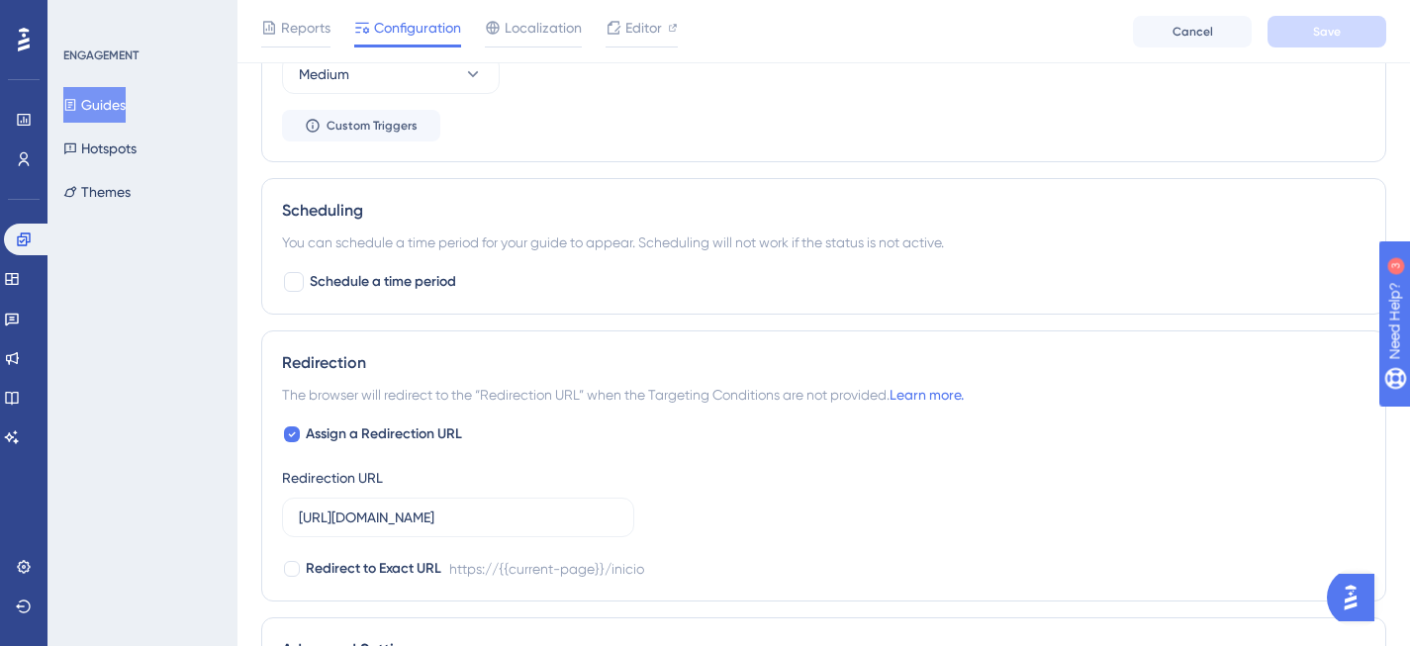
scroll to position [1129, 0]
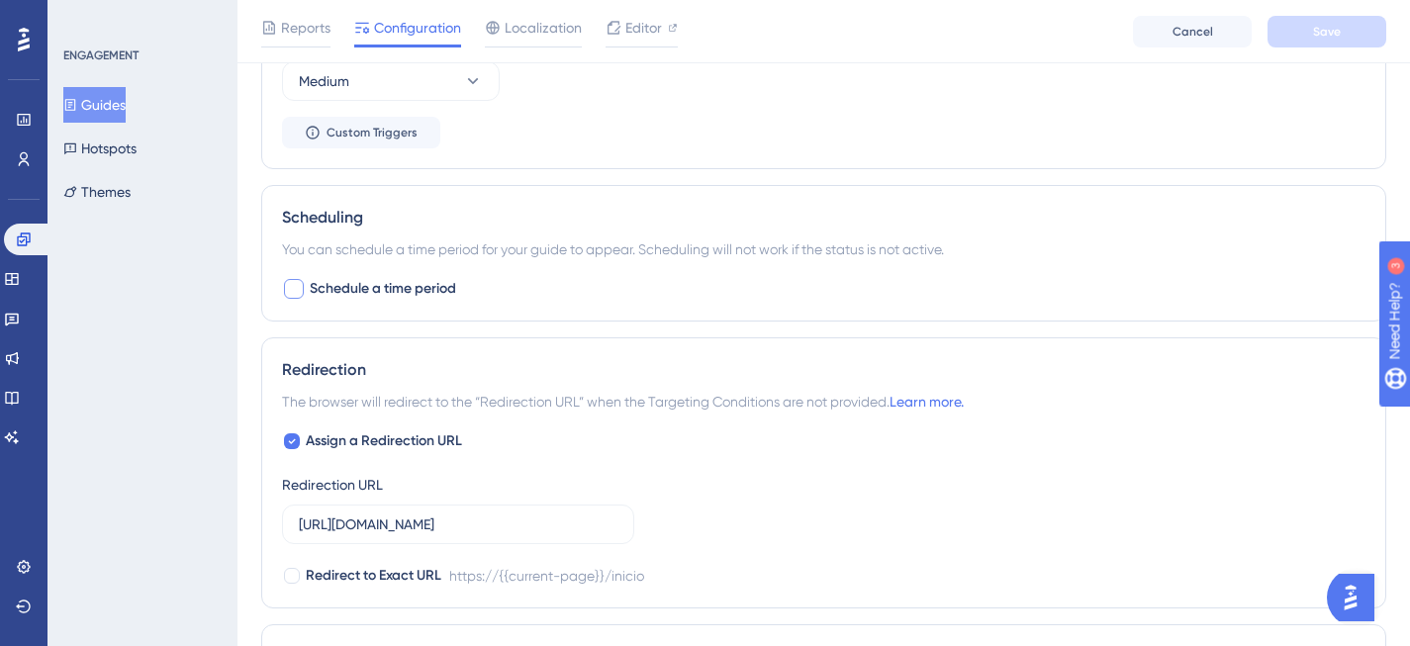
click at [295, 292] on div at bounding box center [294, 289] width 20 height 20
checkbox input "true"
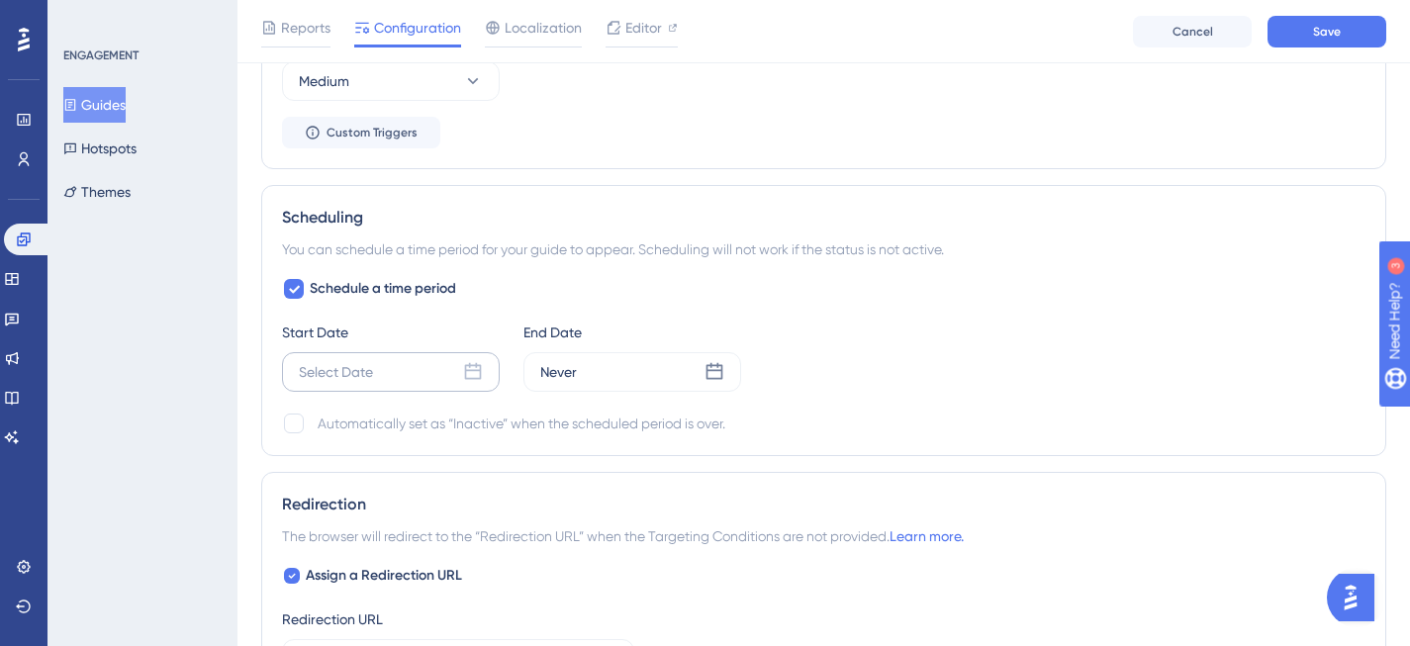
click at [473, 373] on icon at bounding box center [473, 372] width 20 height 20
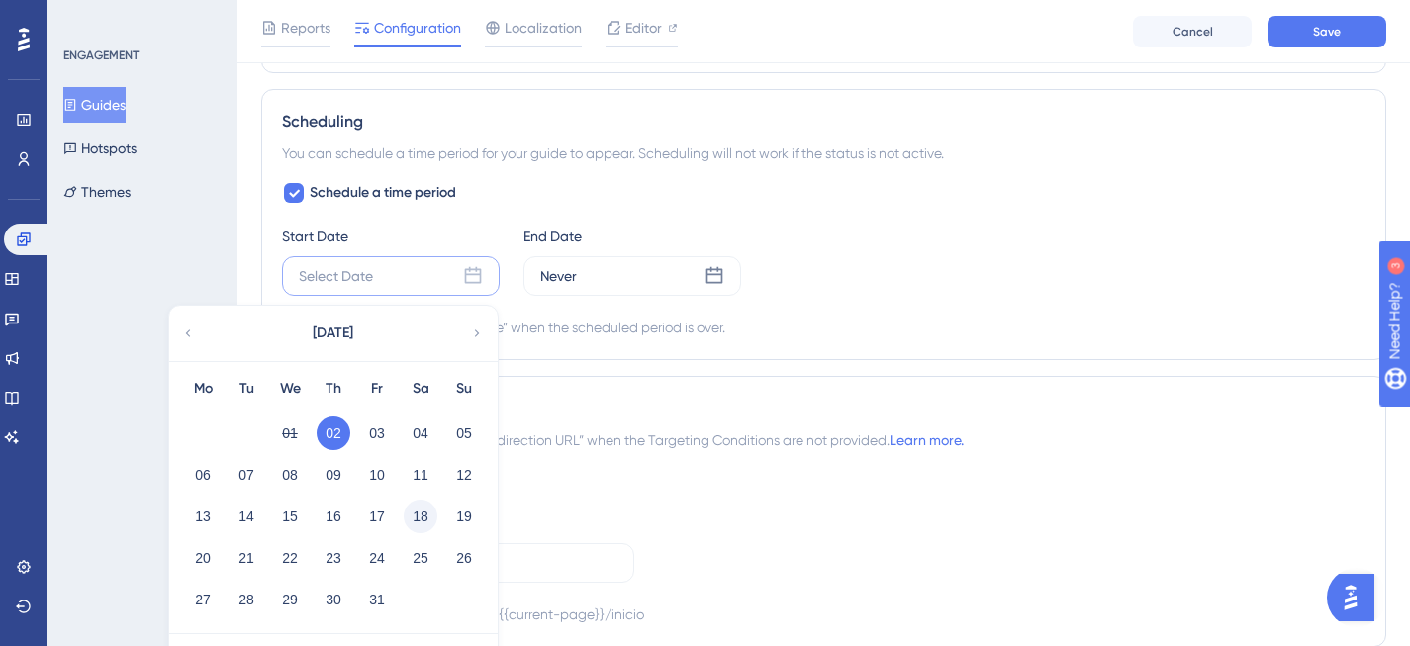
scroll to position [1253, 0]
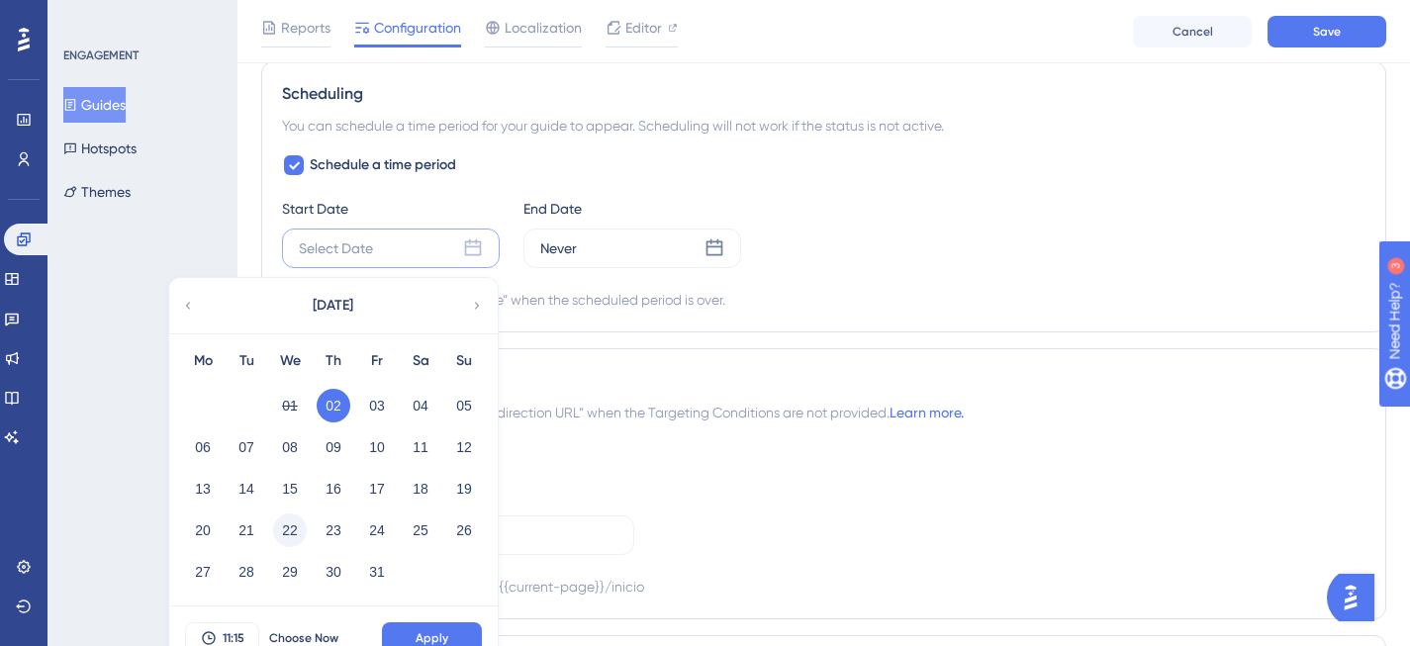
click at [299, 533] on button "22" at bounding box center [290, 531] width 34 height 34
drag, startPoint x: 242, startPoint y: 633, endPoint x: 233, endPoint y: 635, distance: 10.1
click at [233, 635] on span "11:15" at bounding box center [234, 638] width 22 height 16
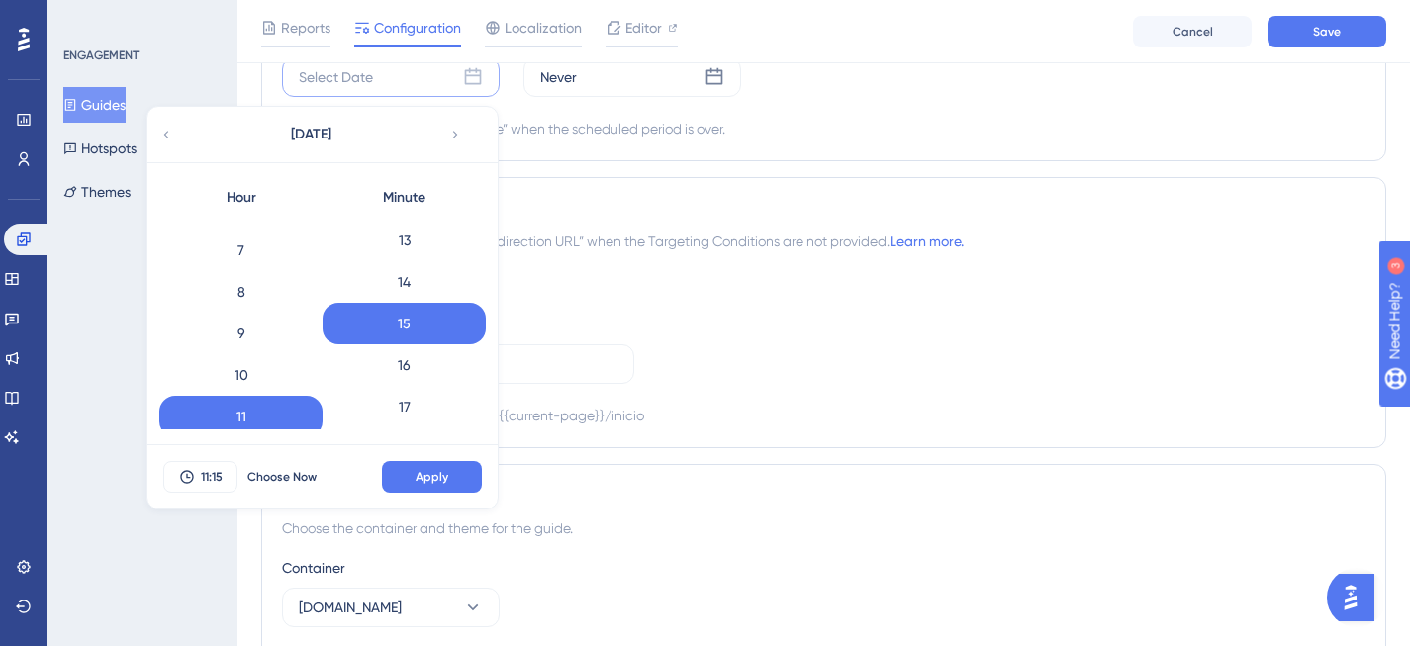
scroll to position [0, 0]
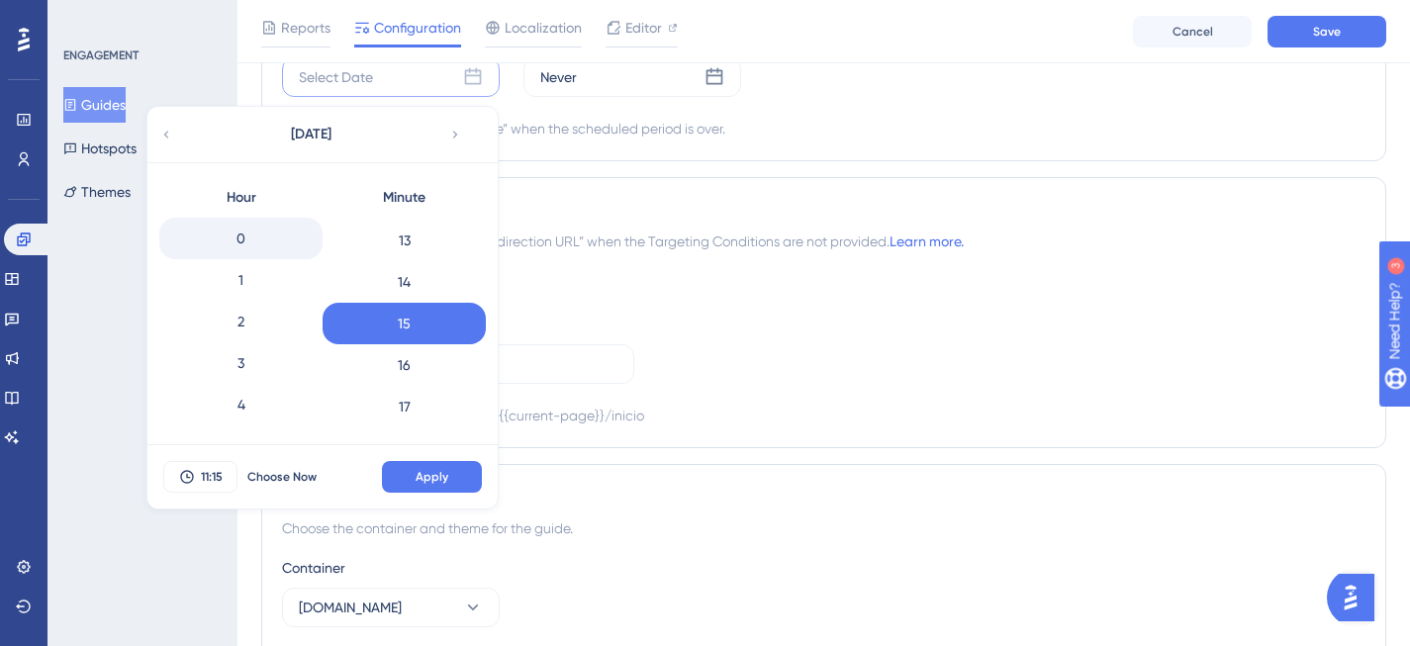
click at [267, 230] on div "0" at bounding box center [240, 239] width 163 height 42
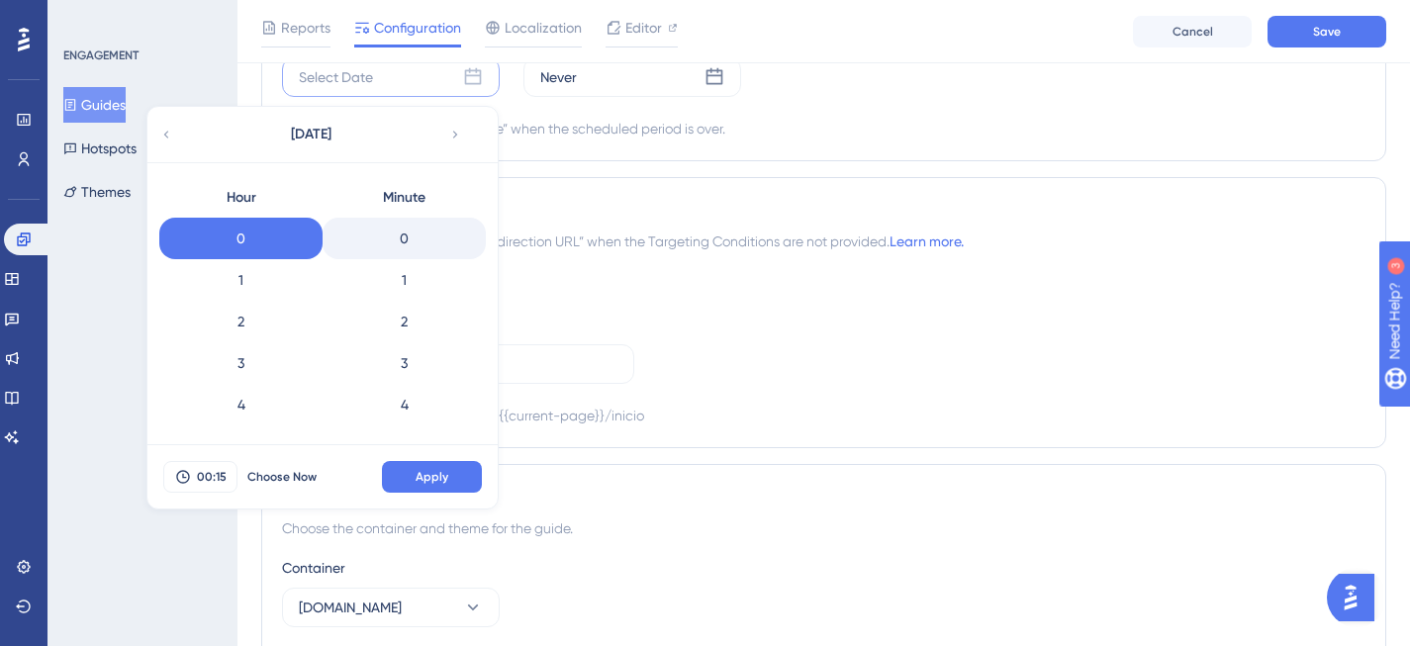
click at [425, 228] on div "0" at bounding box center [404, 239] width 163 height 42
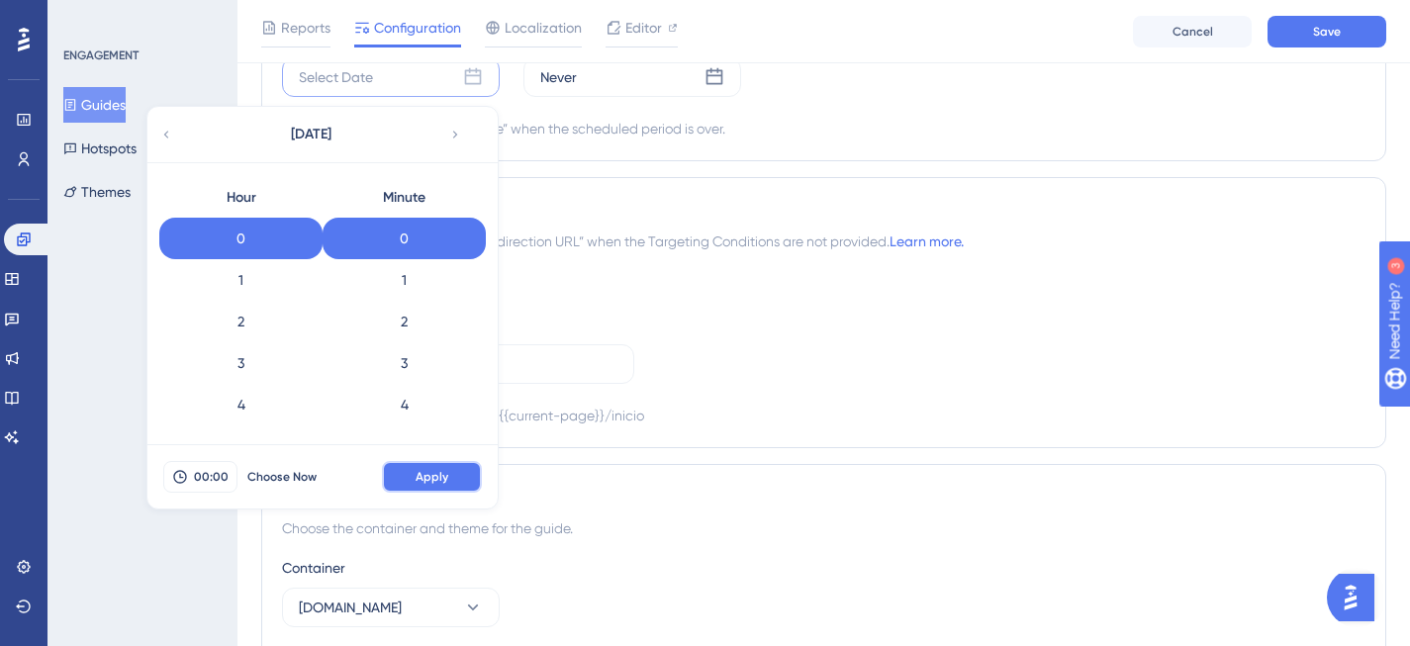
click at [428, 476] on span "Apply" at bounding box center [432, 477] width 33 height 16
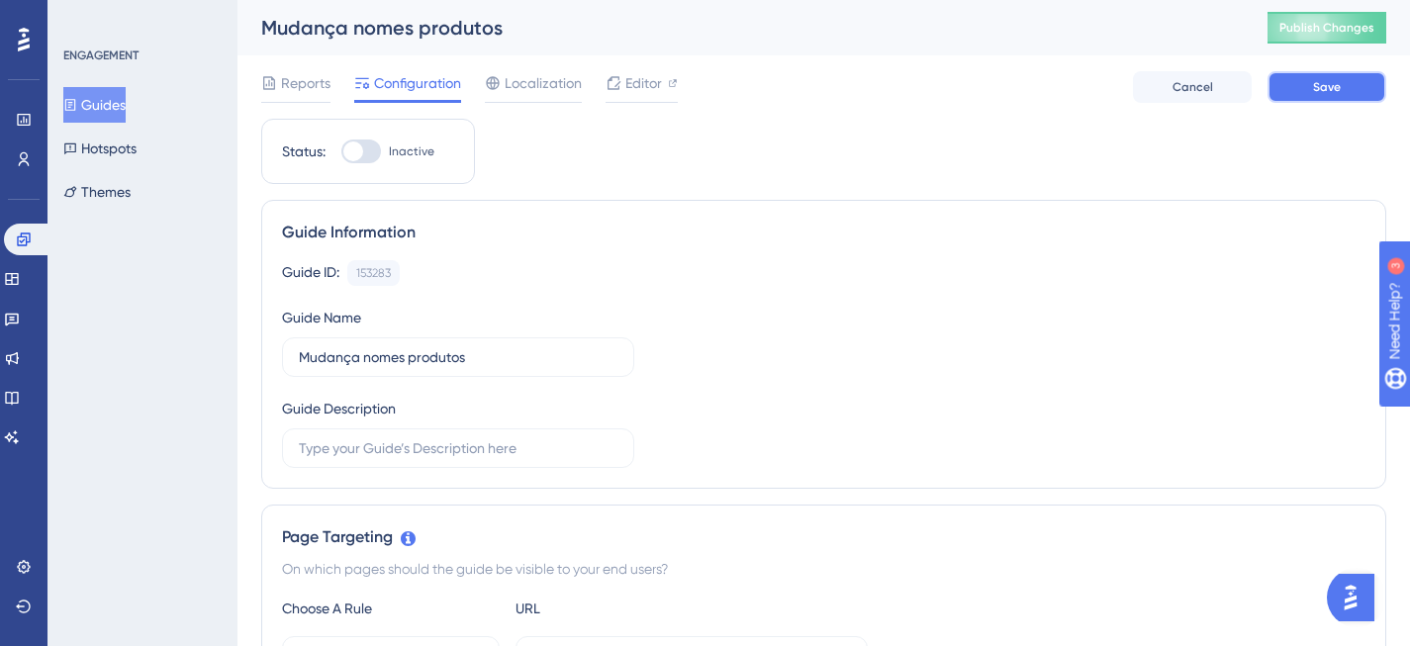
click at [1347, 81] on button "Save" at bounding box center [1327, 87] width 119 height 32
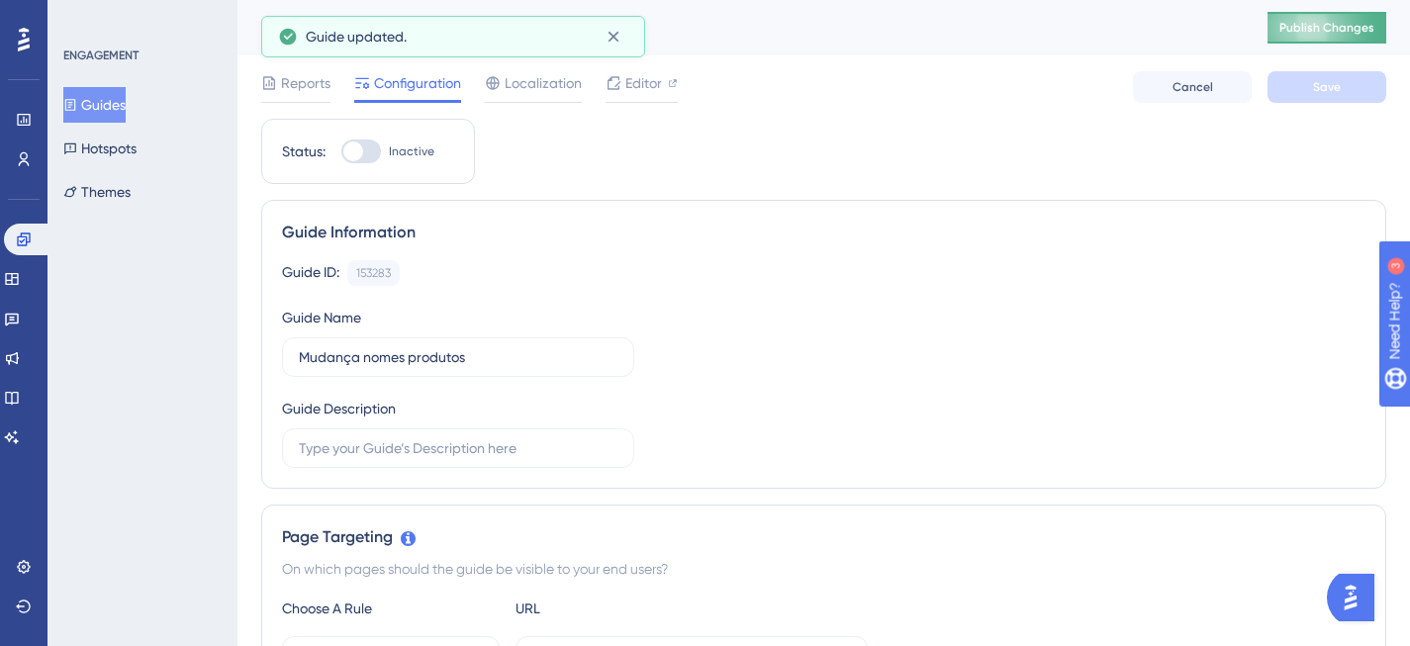
click at [1362, 23] on span "Publish Changes" at bounding box center [1326, 28] width 95 height 16
click at [50, 250] on link at bounding box center [27, 240] width 47 height 32
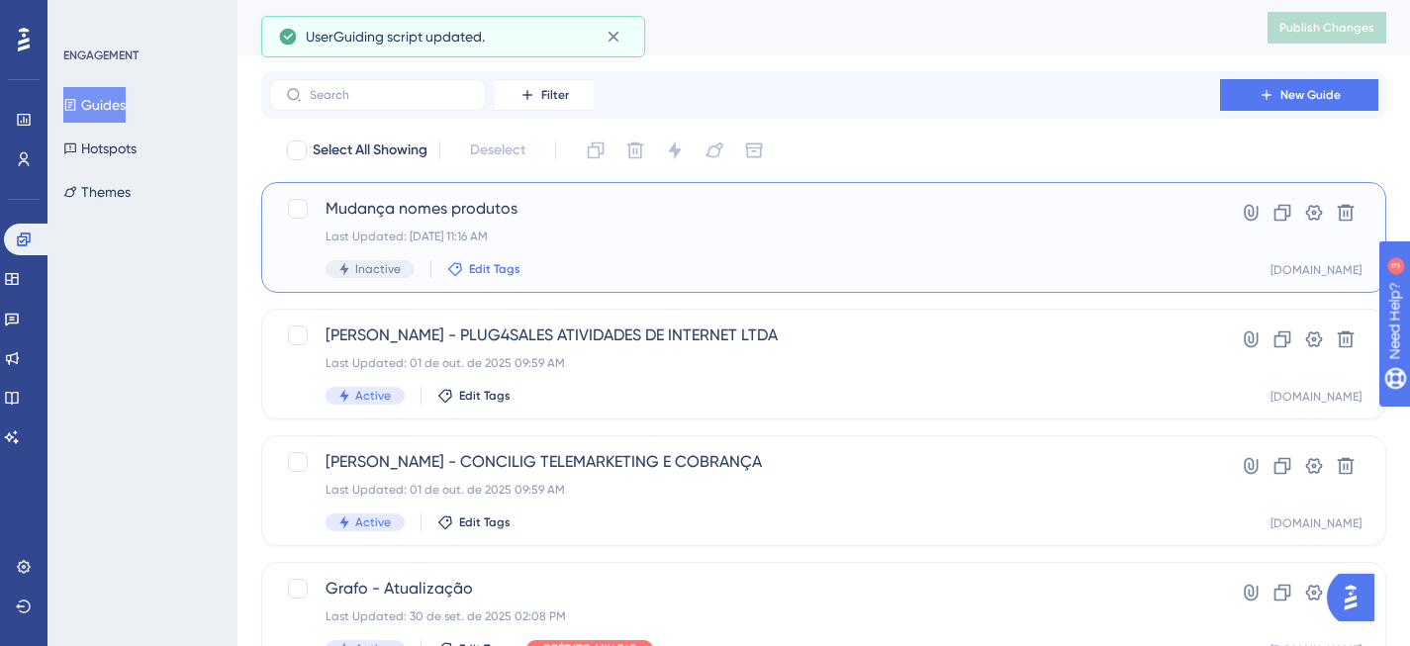
click at [514, 267] on span "Edit Tags" at bounding box center [494, 269] width 51 height 16
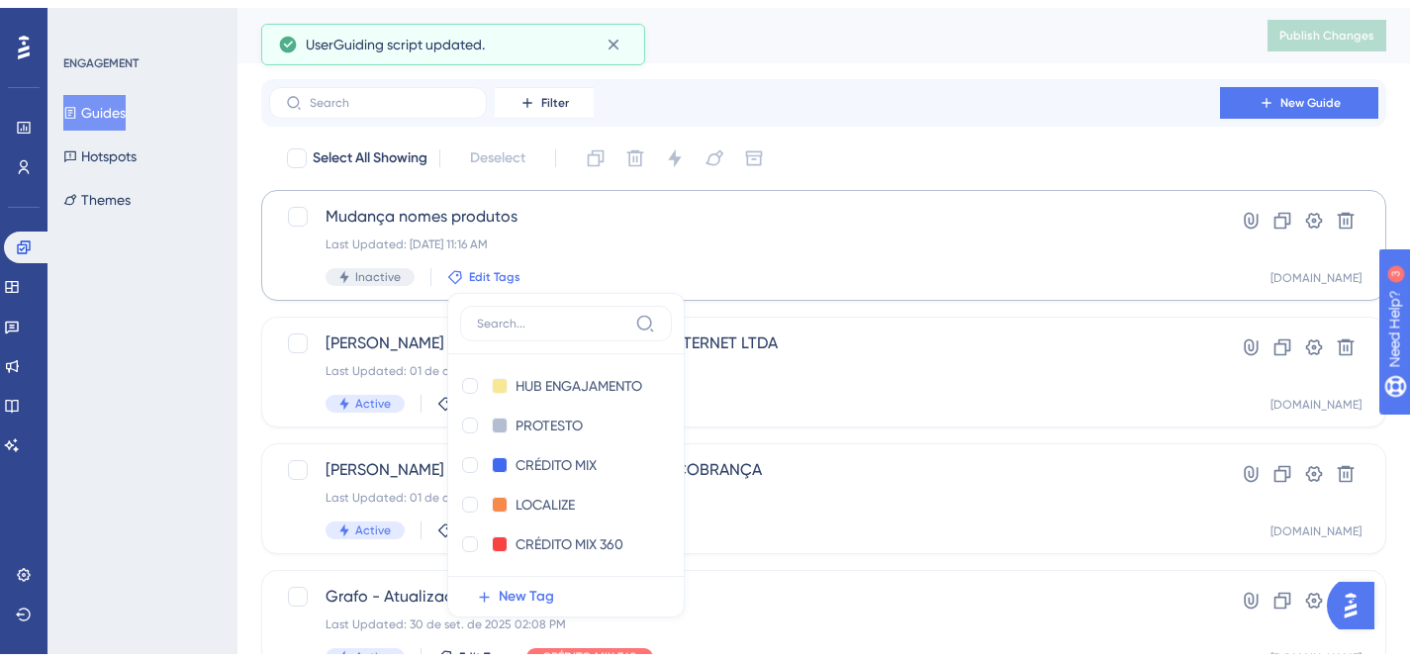
scroll to position [124, 0]
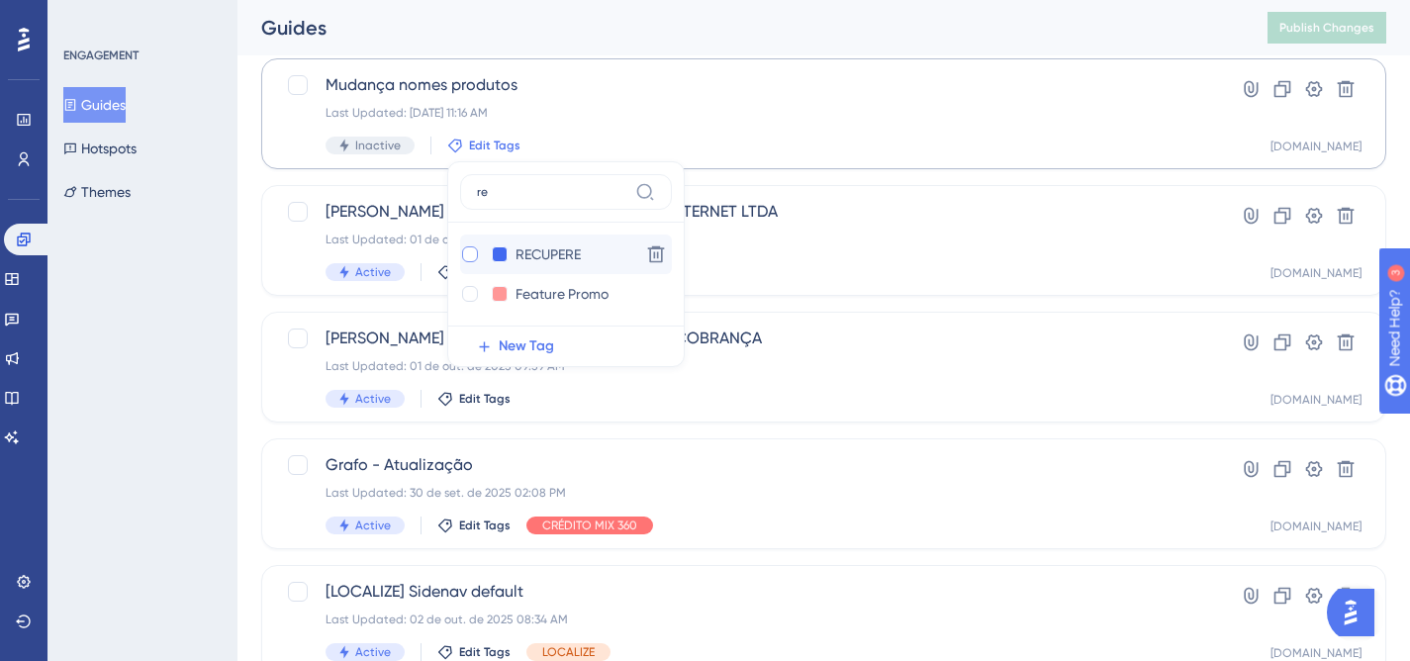
type input "re"
click at [468, 261] on div at bounding box center [470, 254] width 16 height 16
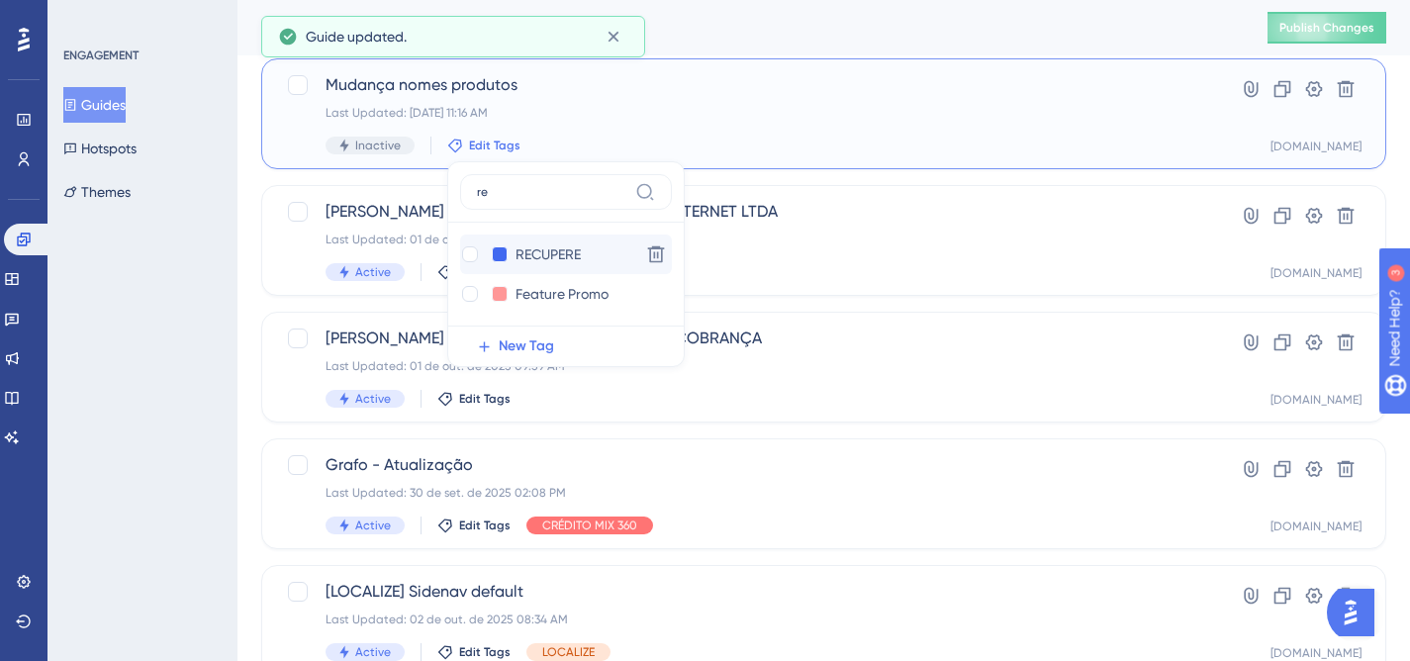
checkbox input "true"
click at [519, 197] on input "re" at bounding box center [552, 192] width 150 height 16
type input "r"
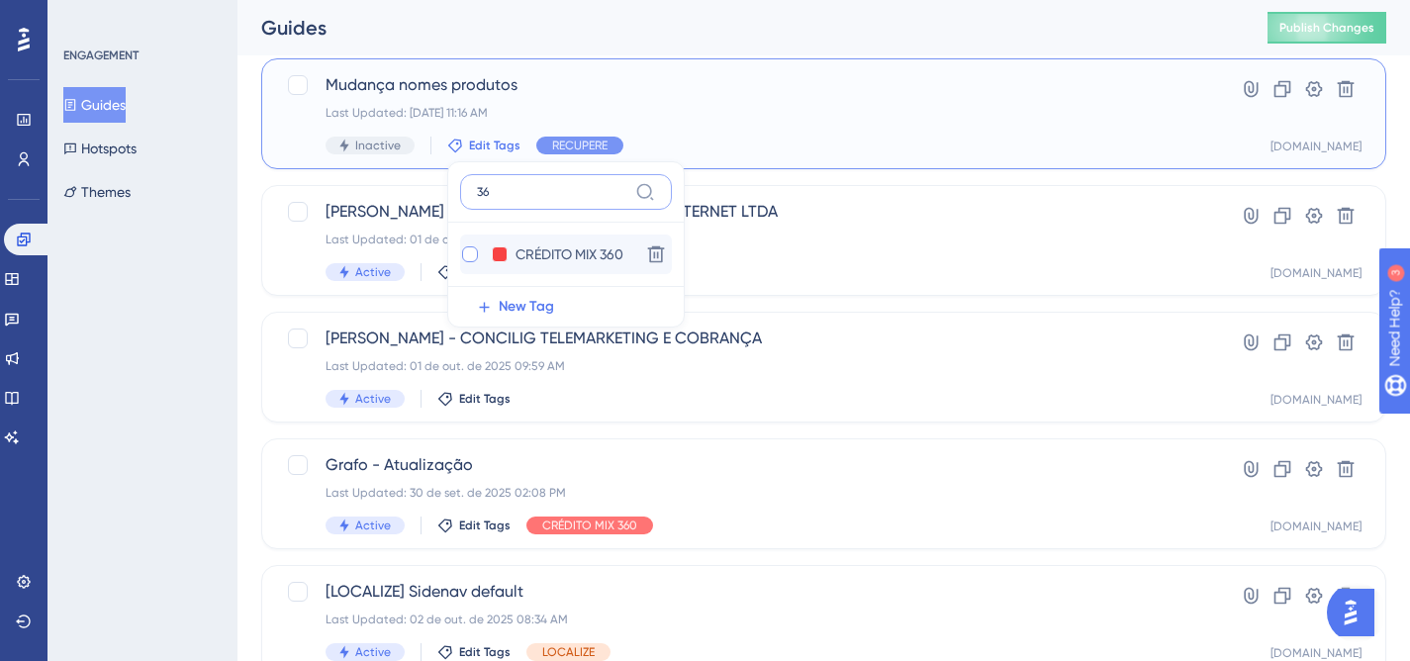
type input "36"
click at [468, 255] on div at bounding box center [470, 254] width 16 height 16
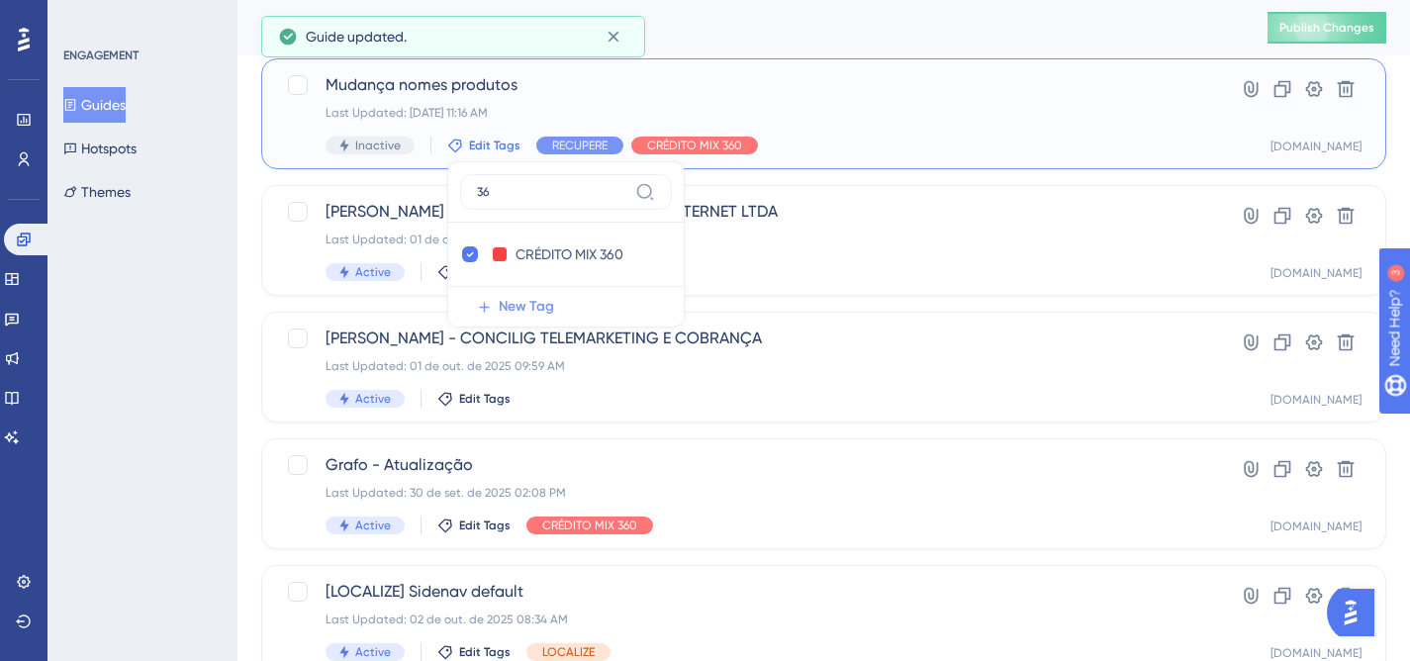
checkbox input "true"
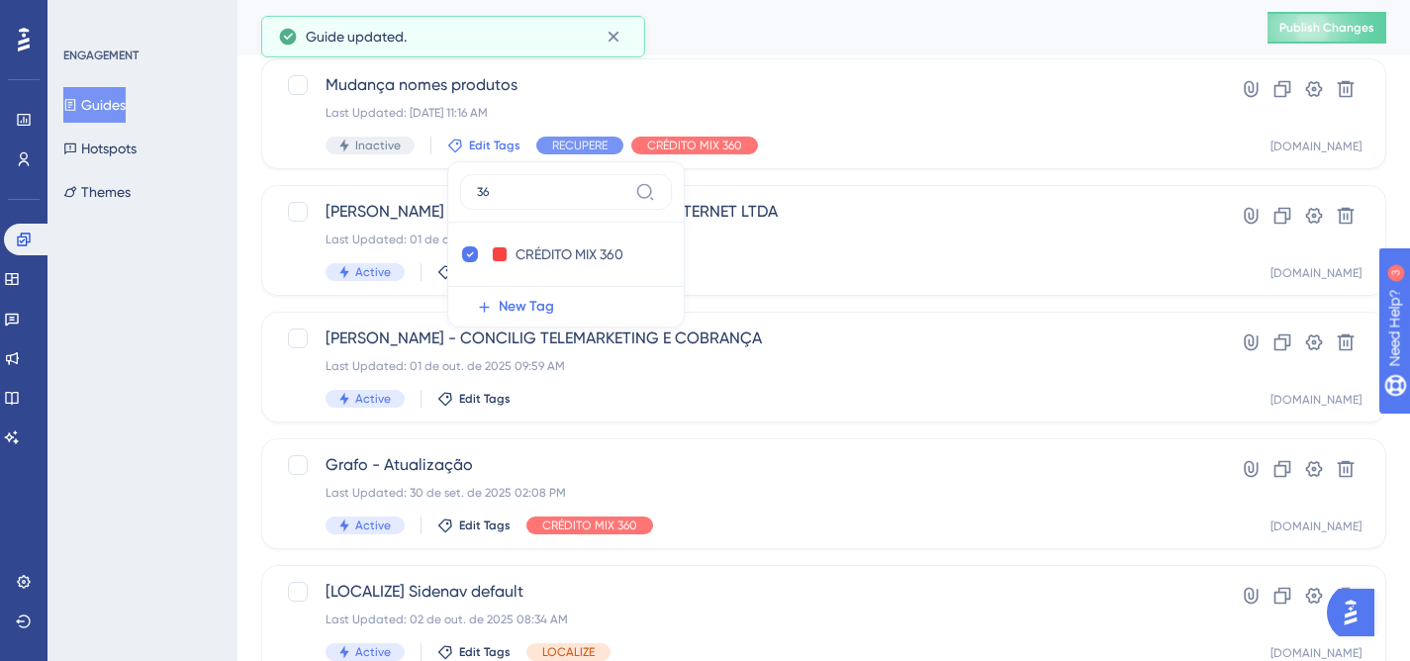
click at [176, 367] on div "ENGAGEMENT Guides Hotspots Themes" at bounding box center [142, 330] width 190 height 661
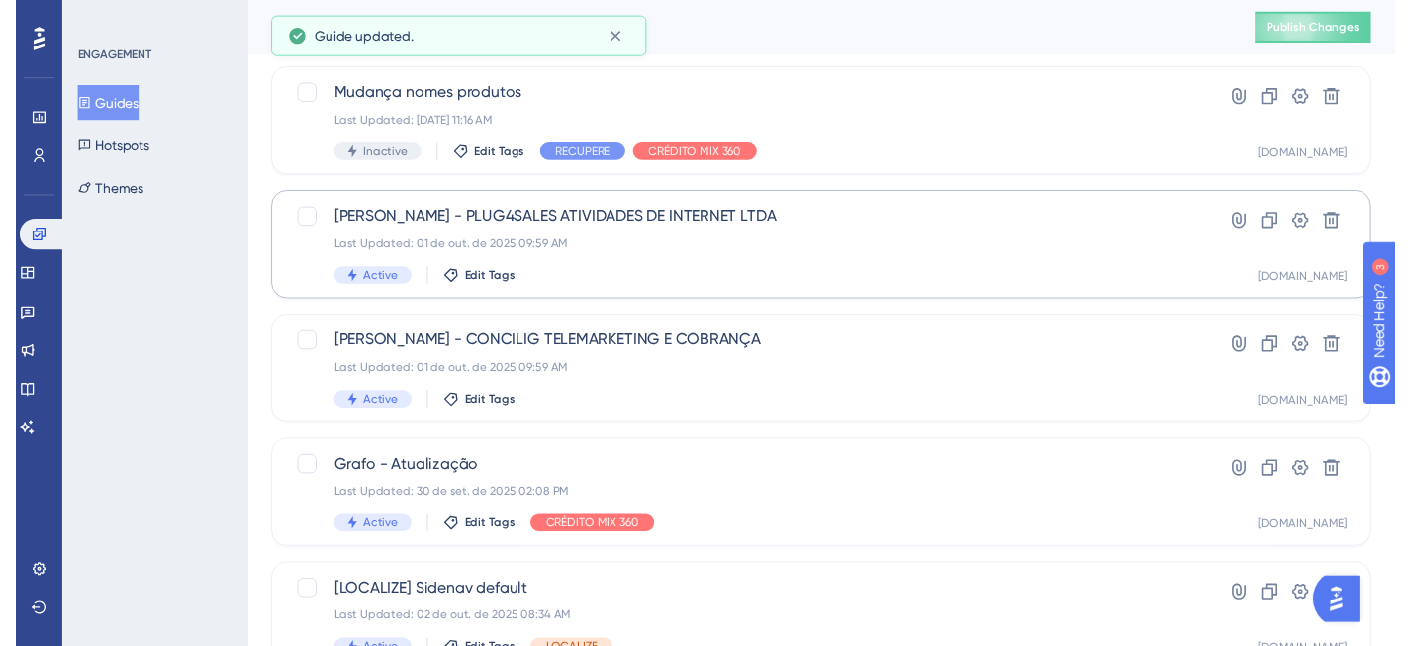
scroll to position [0, 0]
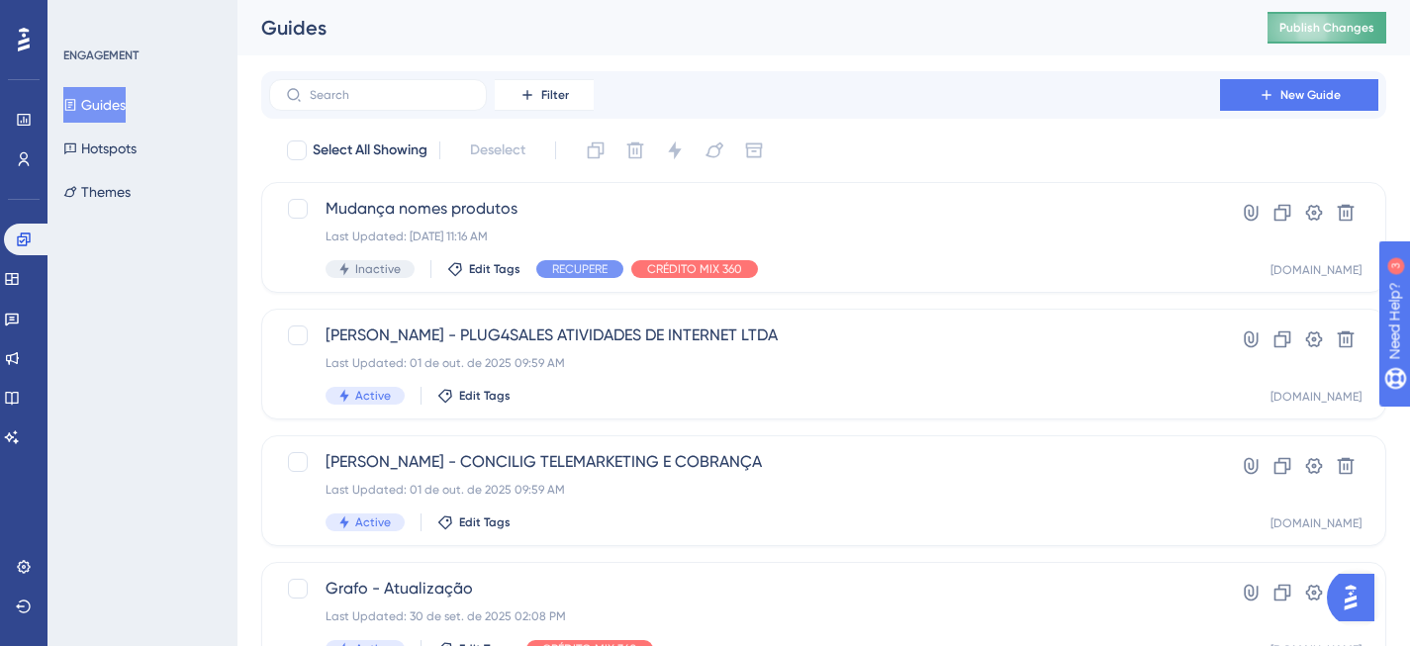
click at [1338, 34] on span "Publish Changes" at bounding box center [1326, 28] width 95 height 16
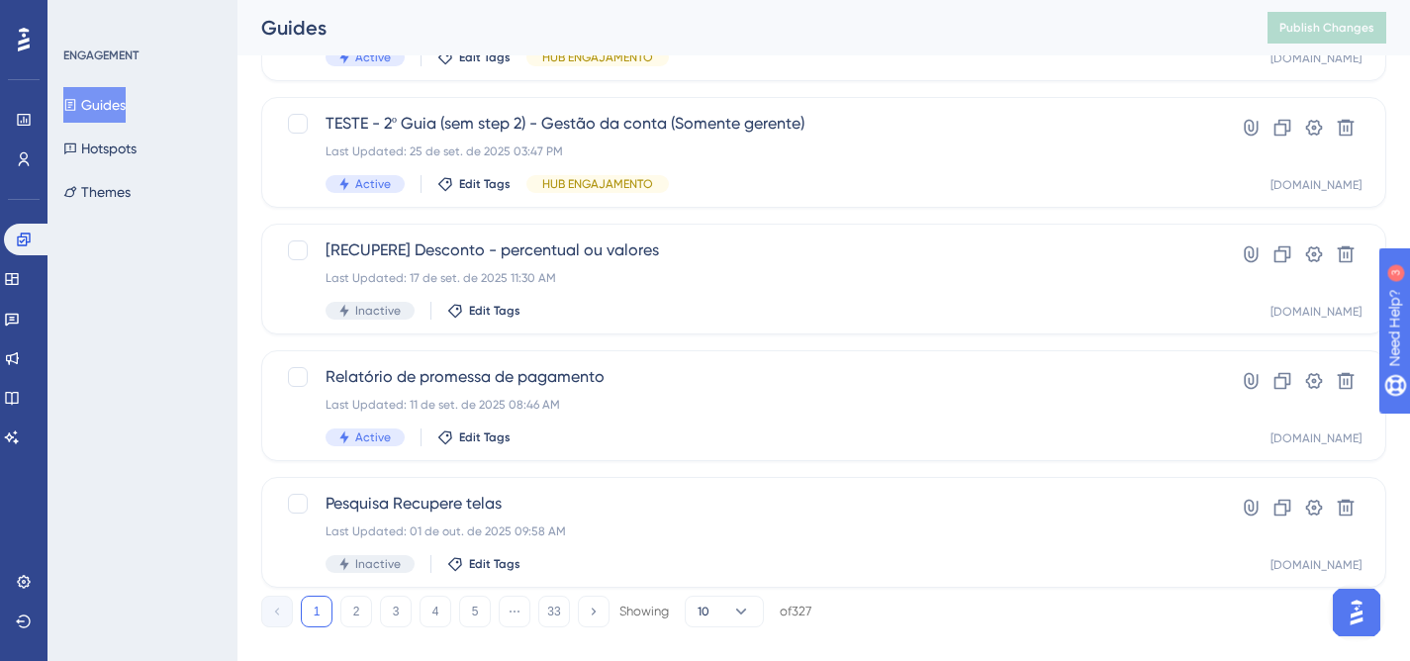
scroll to position [875, 0]
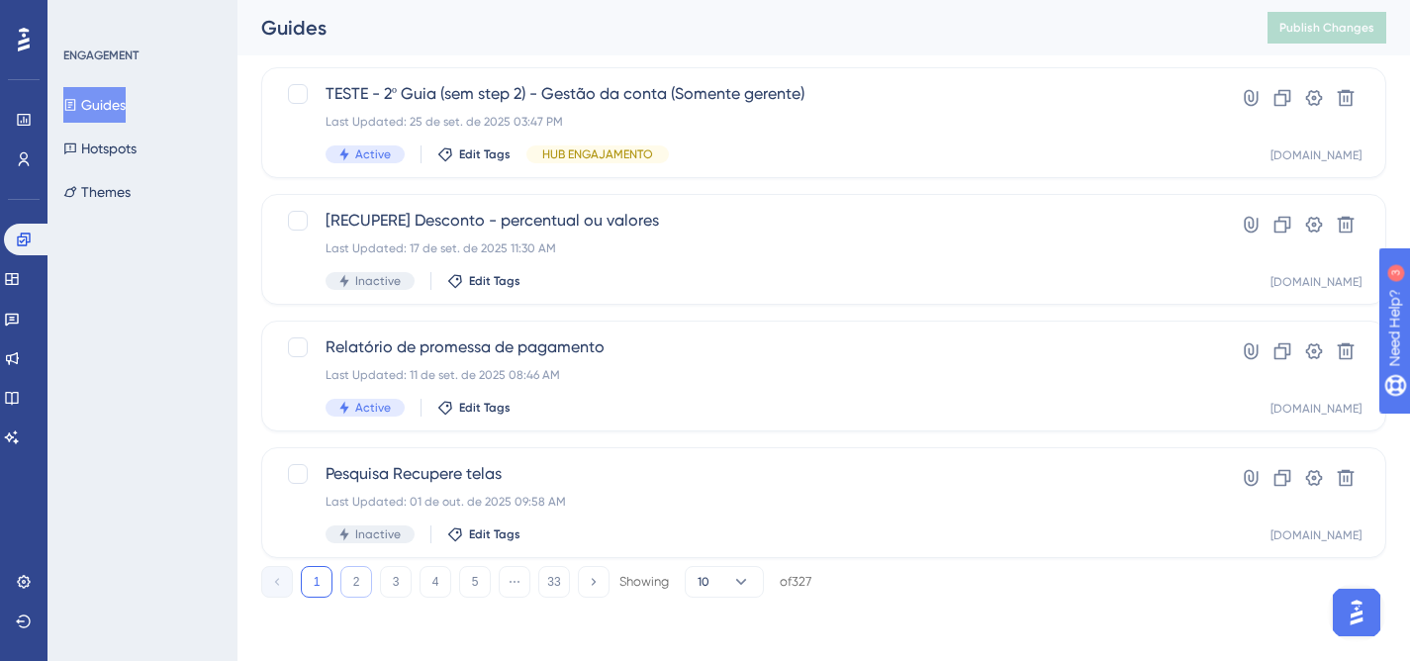
click at [360, 578] on button "2" at bounding box center [356, 582] width 32 height 32
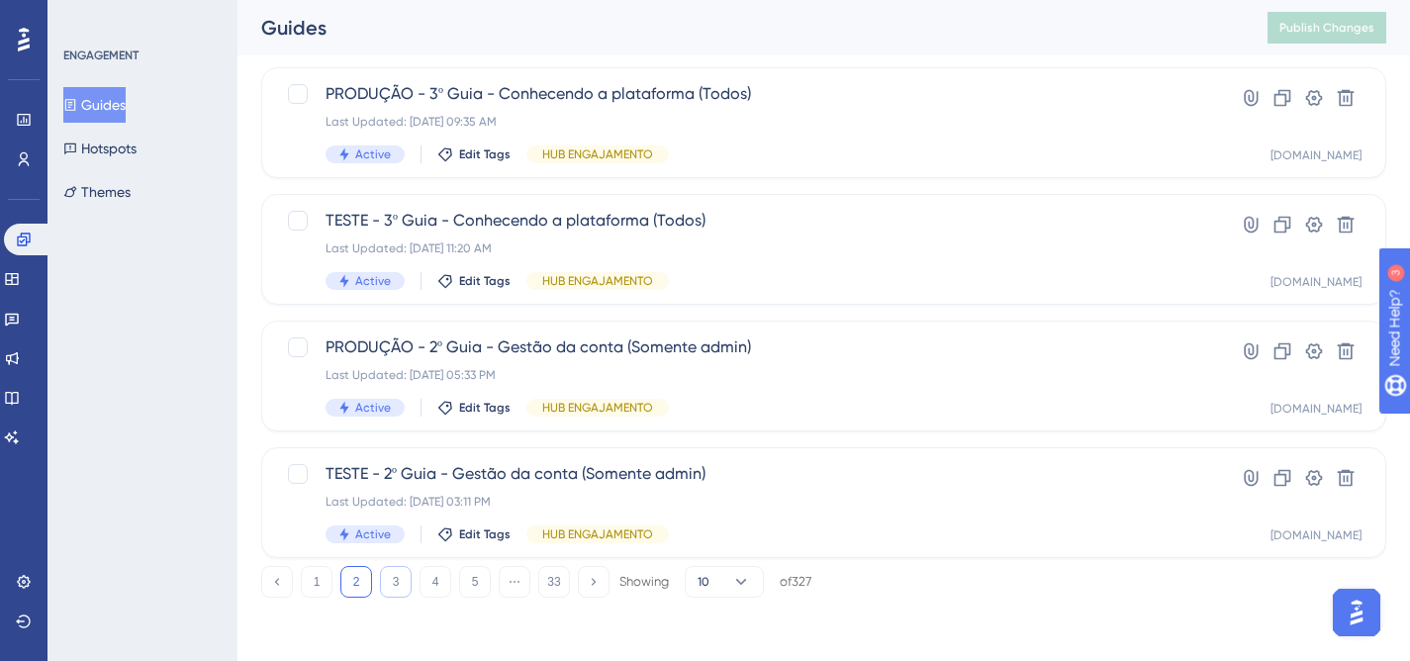
click at [393, 580] on button "3" at bounding box center [396, 582] width 32 height 32
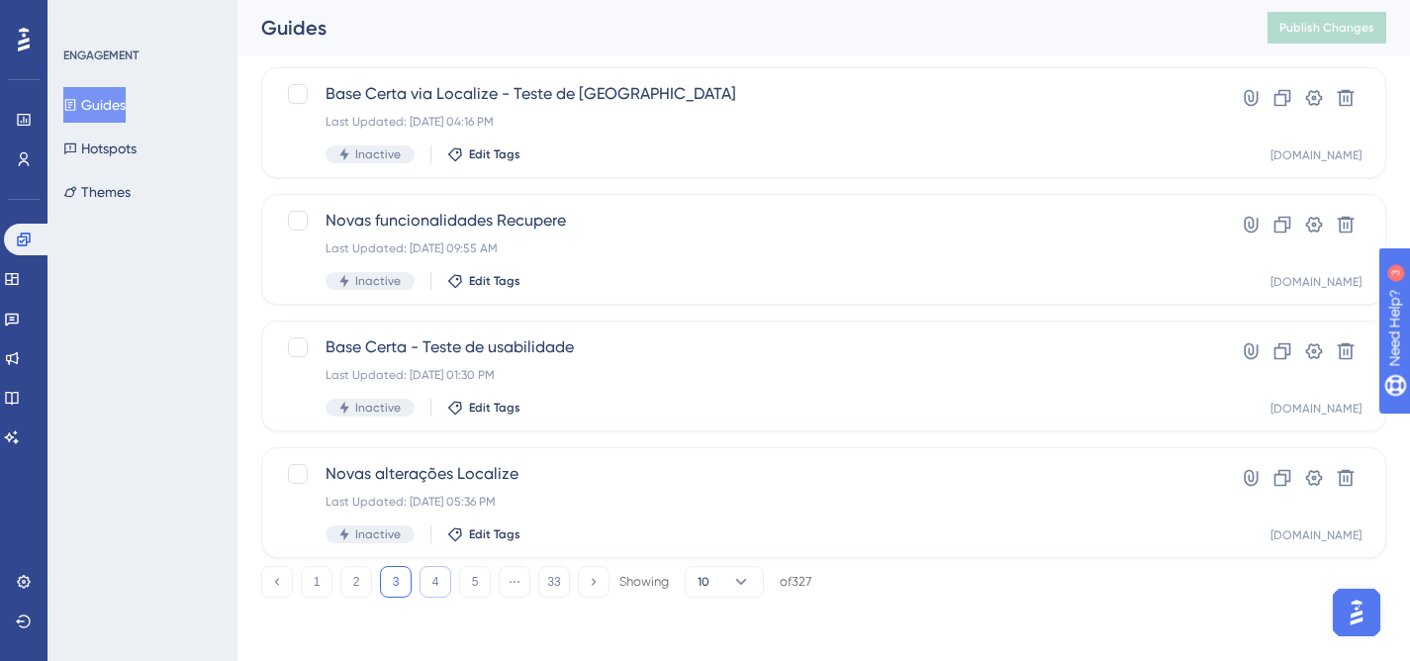
click at [433, 579] on button "4" at bounding box center [436, 582] width 32 height 32
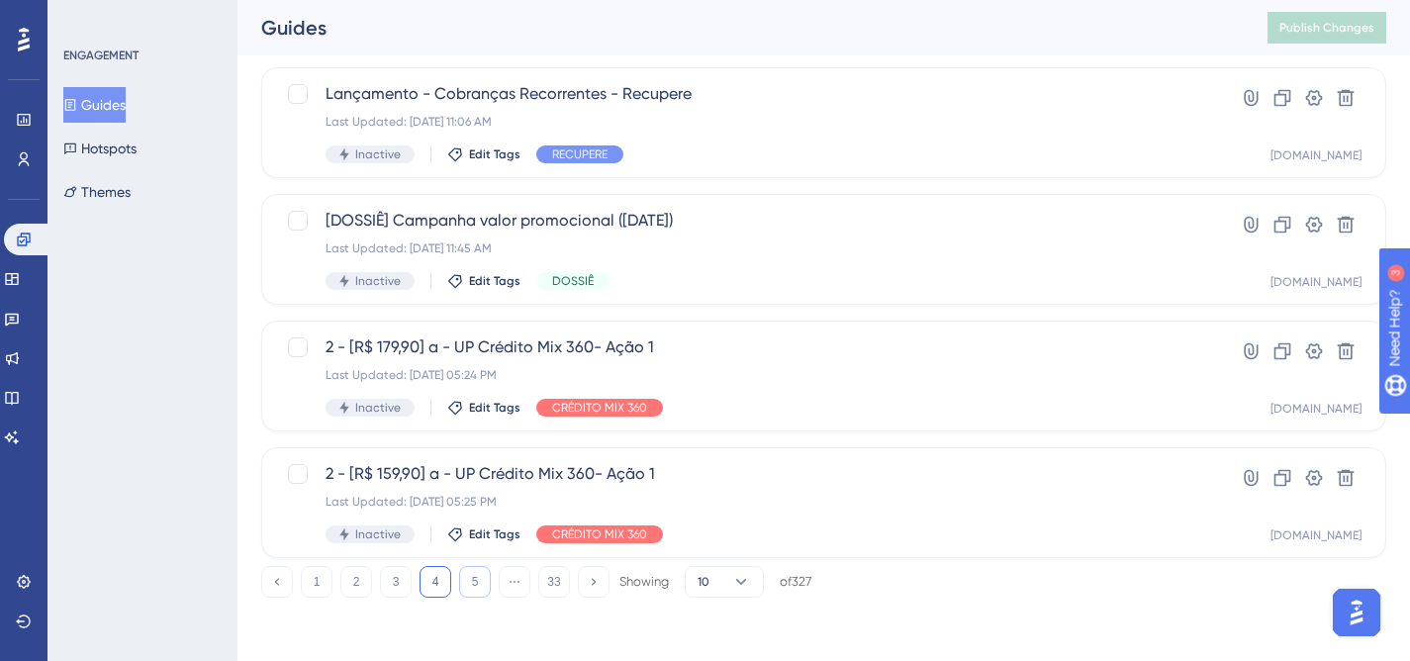
click at [483, 577] on button "5" at bounding box center [475, 582] width 32 height 32
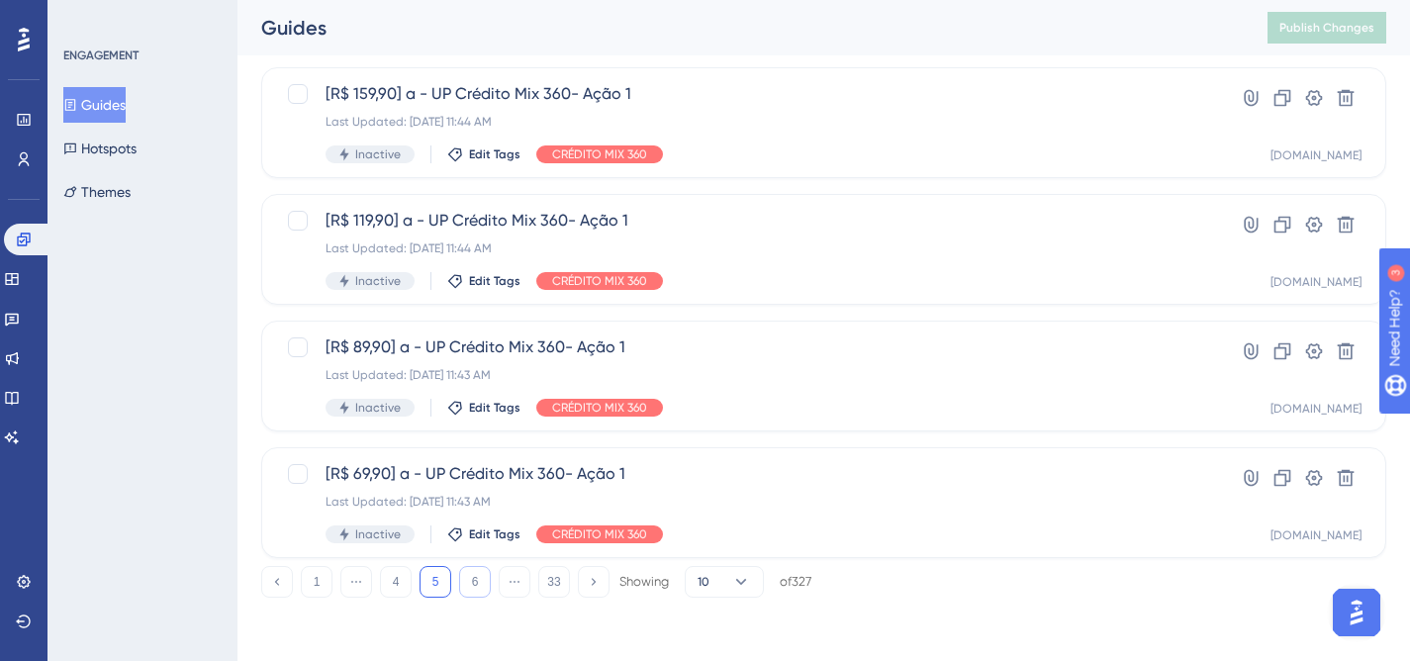
click at [482, 580] on button "6" at bounding box center [475, 582] width 32 height 32
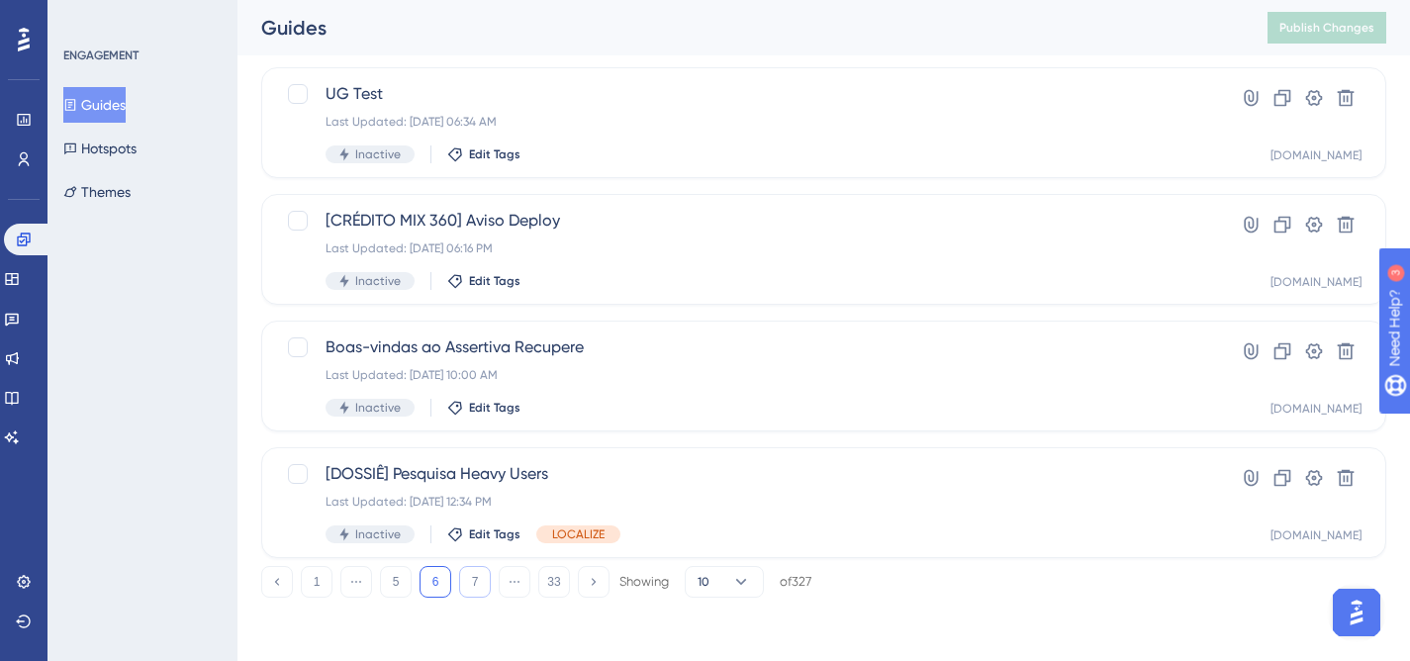
click at [479, 581] on button "7" at bounding box center [475, 582] width 32 height 32
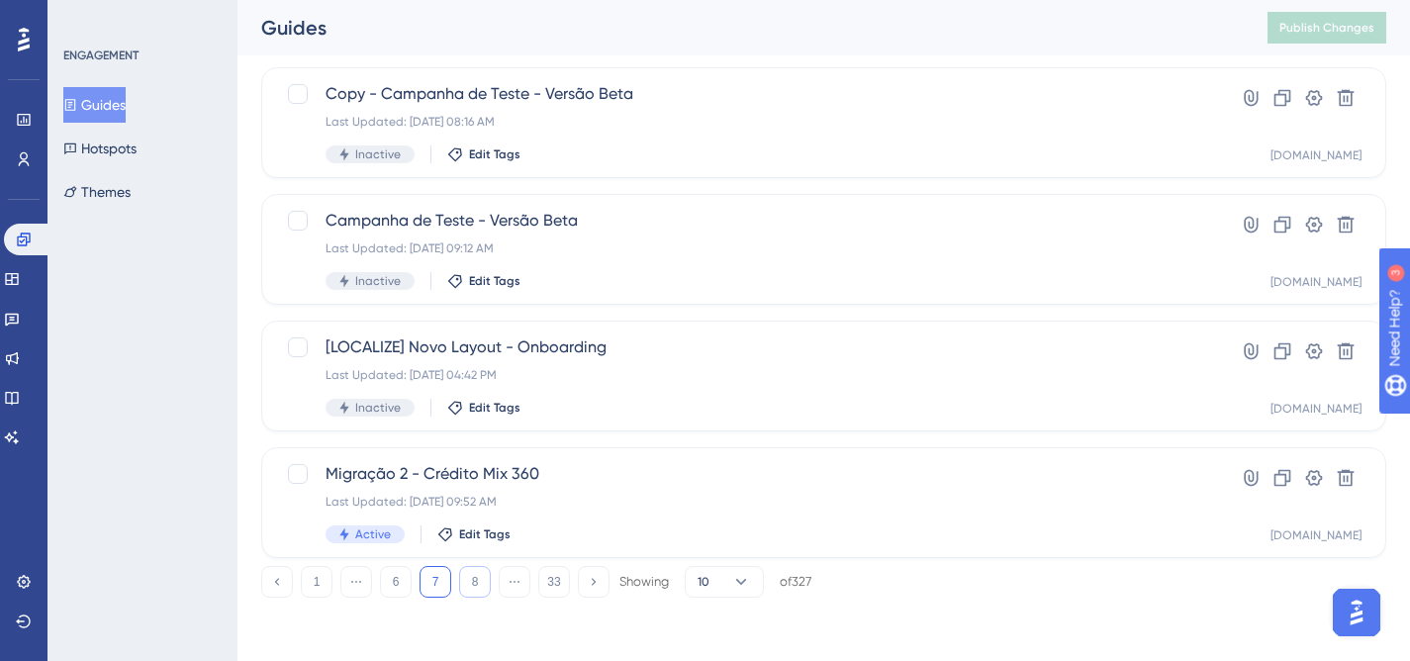
click at [473, 579] on button "8" at bounding box center [475, 582] width 32 height 32
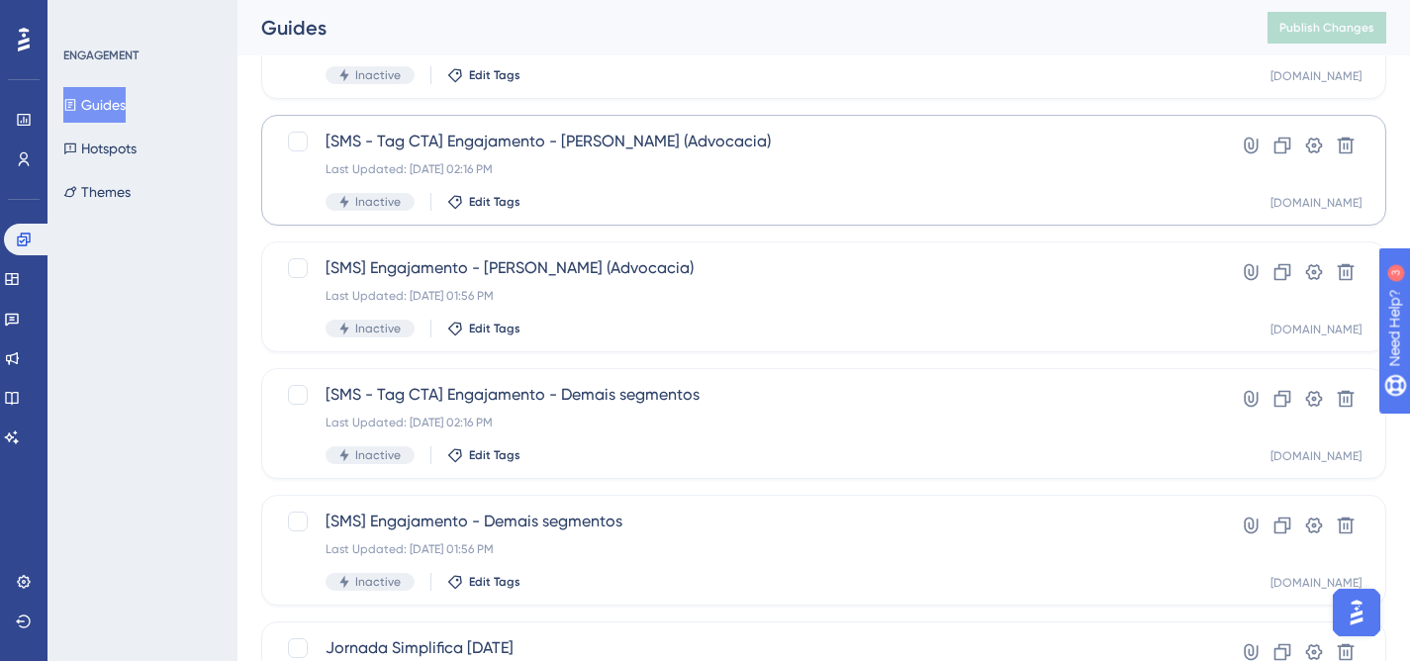
scroll to position [0, 0]
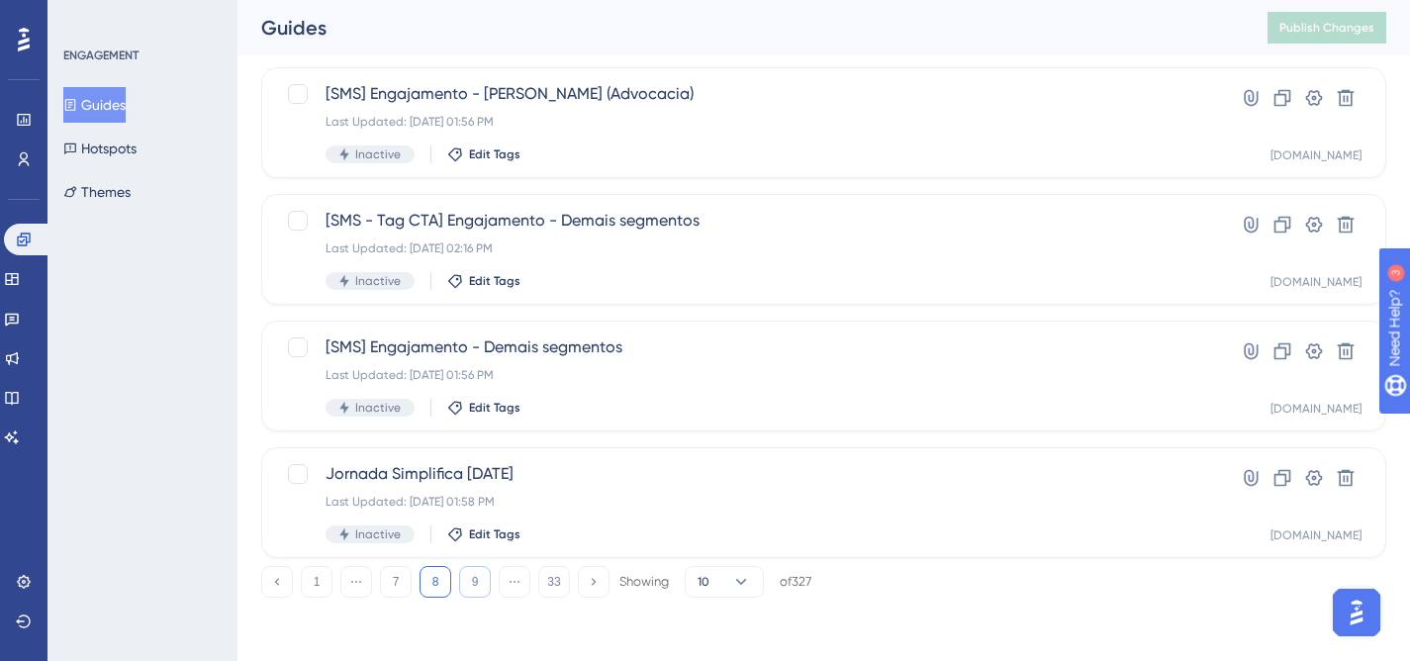
click at [472, 586] on button "9" at bounding box center [475, 582] width 32 height 32
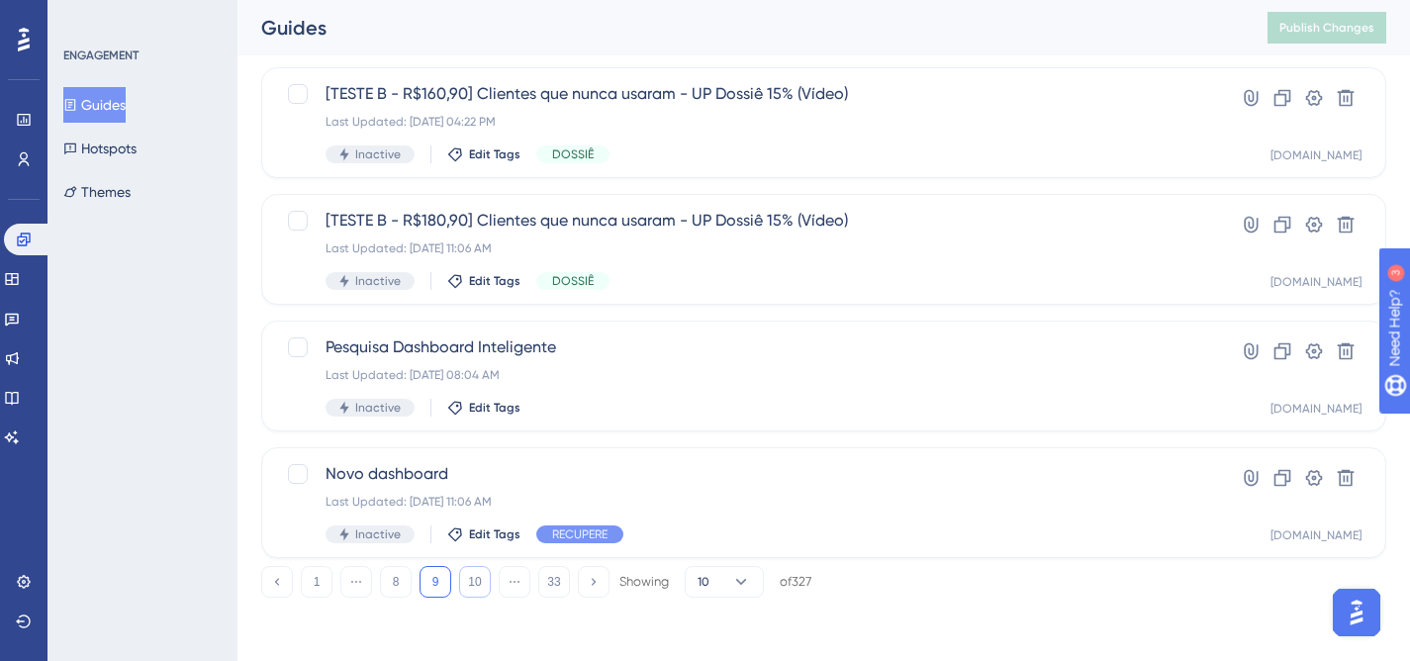
click at [469, 580] on button "10" at bounding box center [475, 582] width 32 height 32
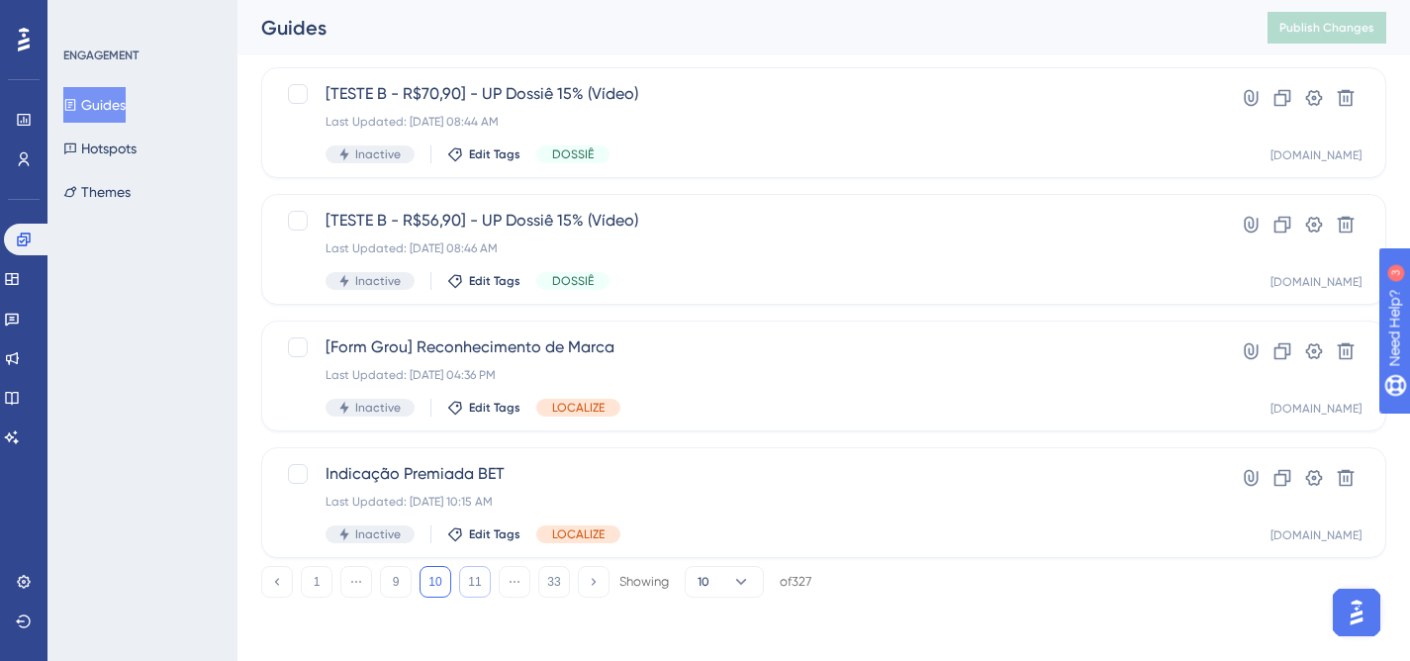
click at [476, 589] on button "11" at bounding box center [475, 582] width 32 height 32
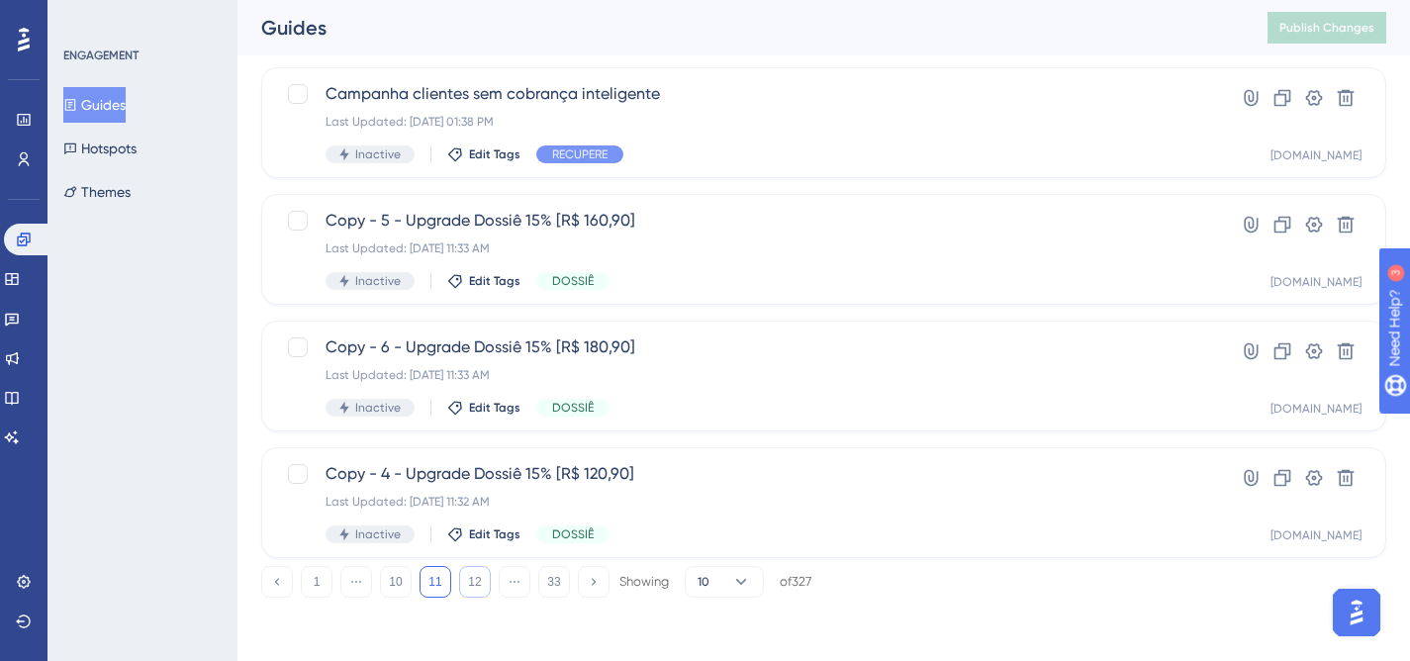
click at [479, 582] on button "12" at bounding box center [475, 582] width 32 height 32
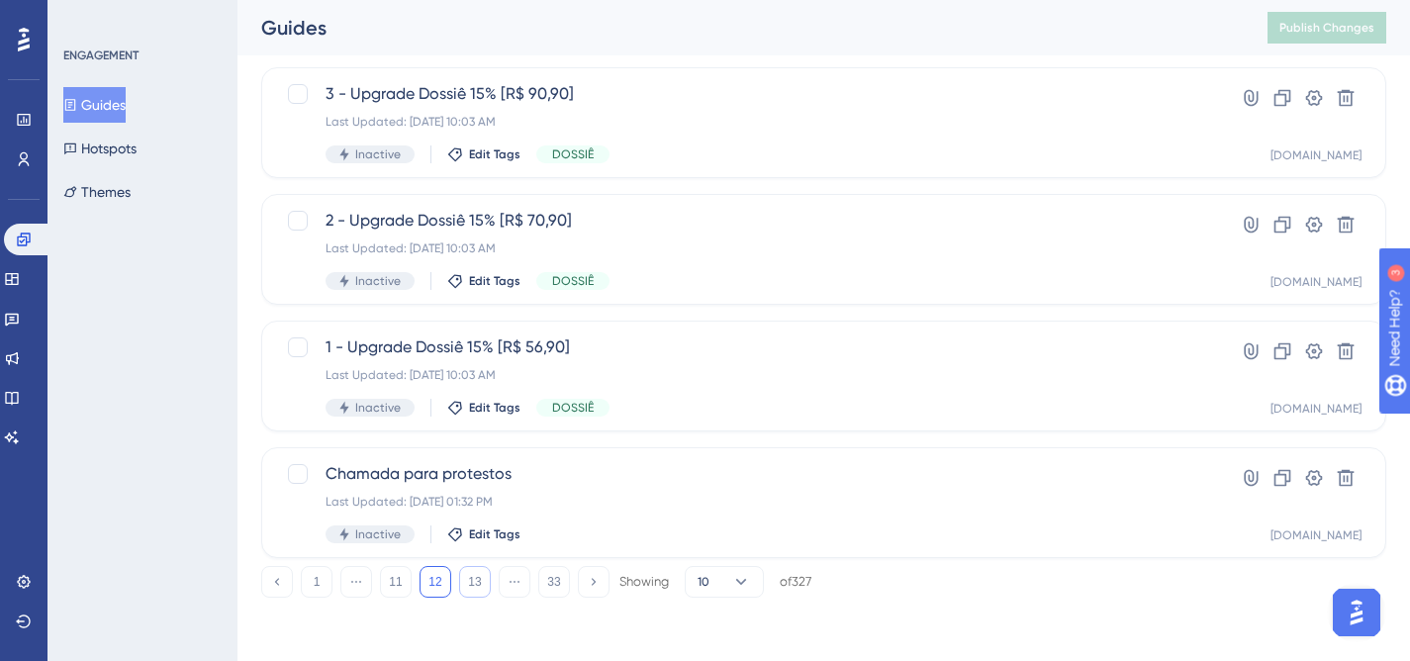
click at [459, 587] on button "13" at bounding box center [475, 582] width 32 height 32
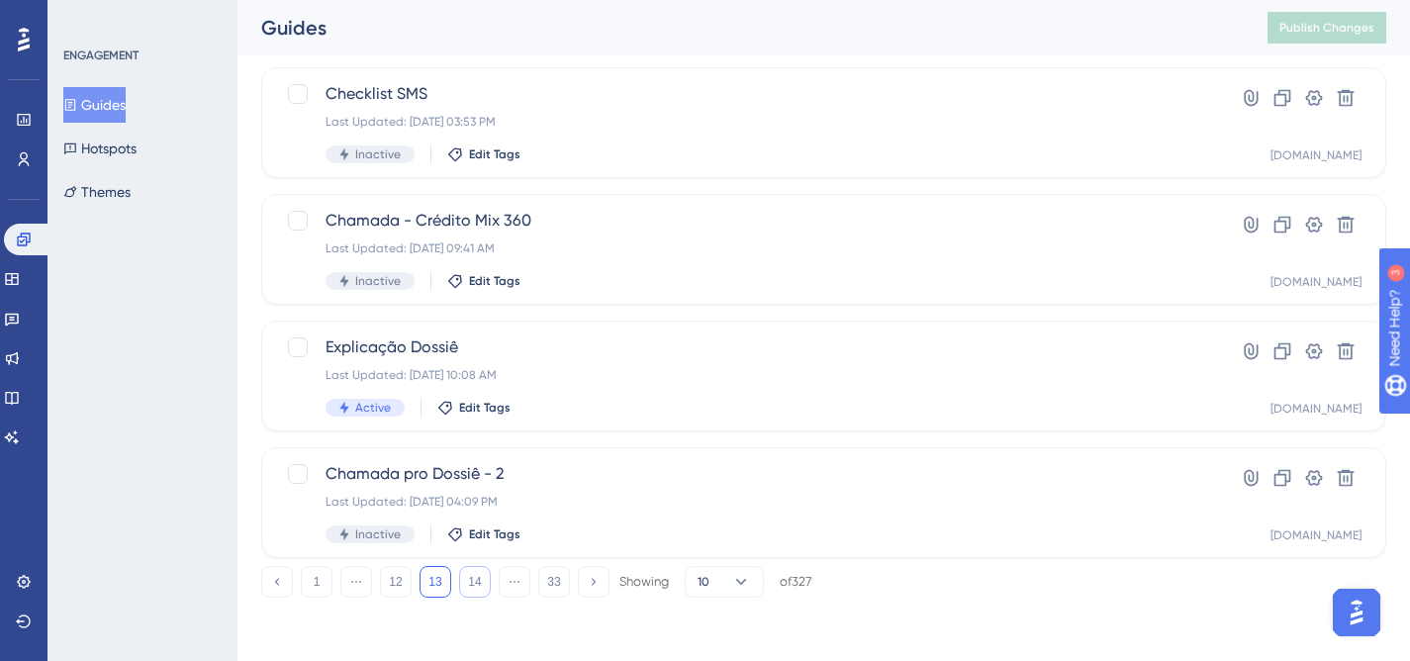
click at [466, 570] on button "14" at bounding box center [475, 582] width 32 height 32
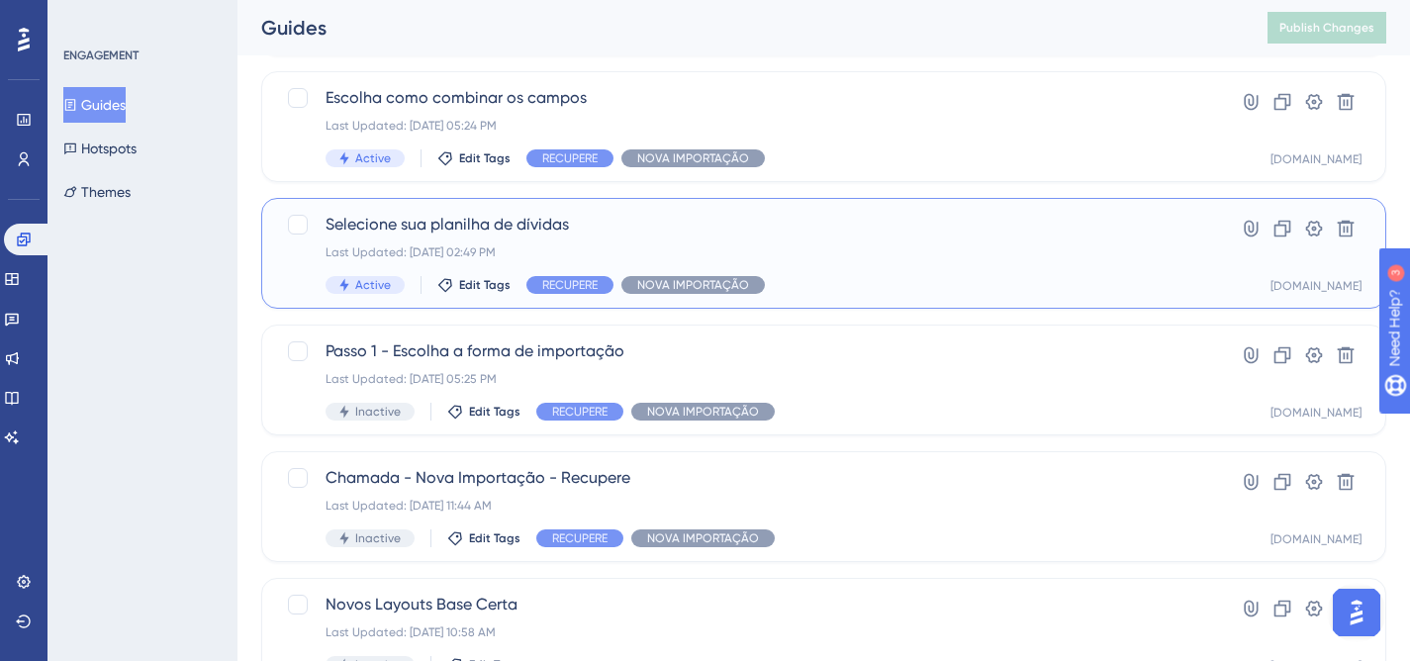
click at [767, 260] on div "Selecione sua planilha de dívidas Last Updated: 24 de set. de 2025 02:49 PM Act…" at bounding box center [745, 253] width 838 height 81
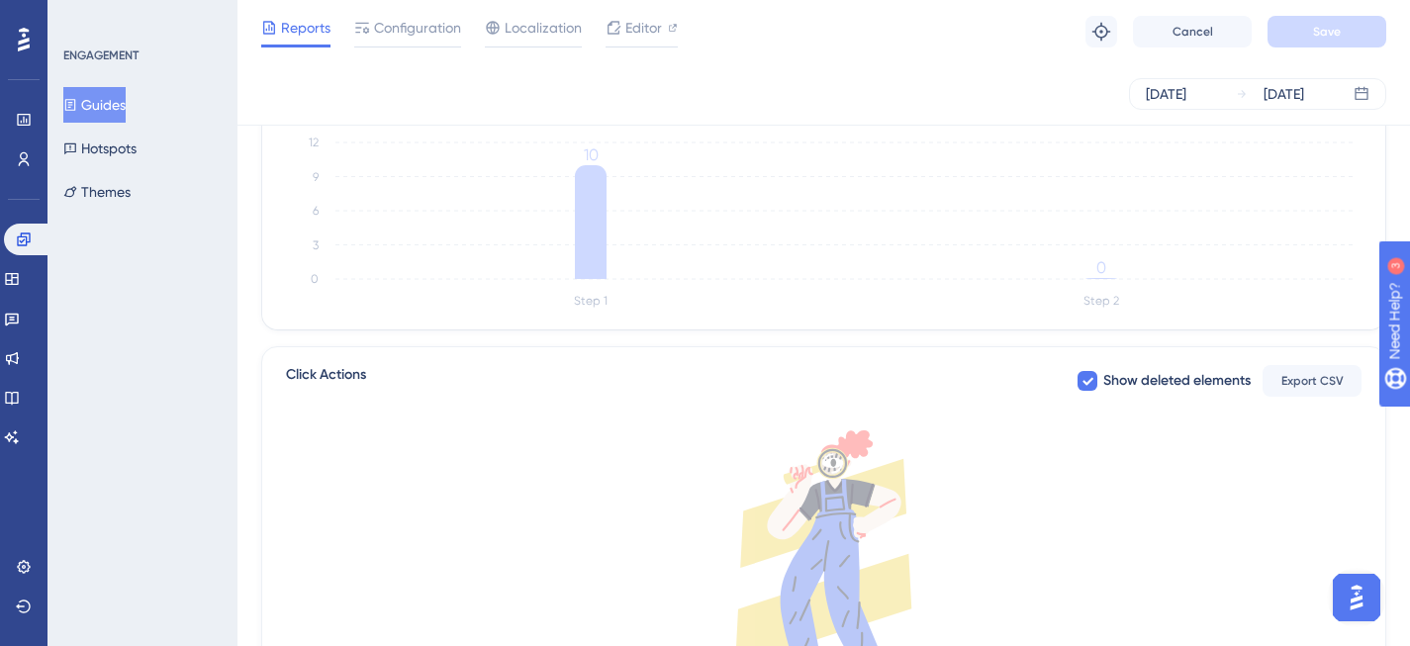
scroll to position [600, 0]
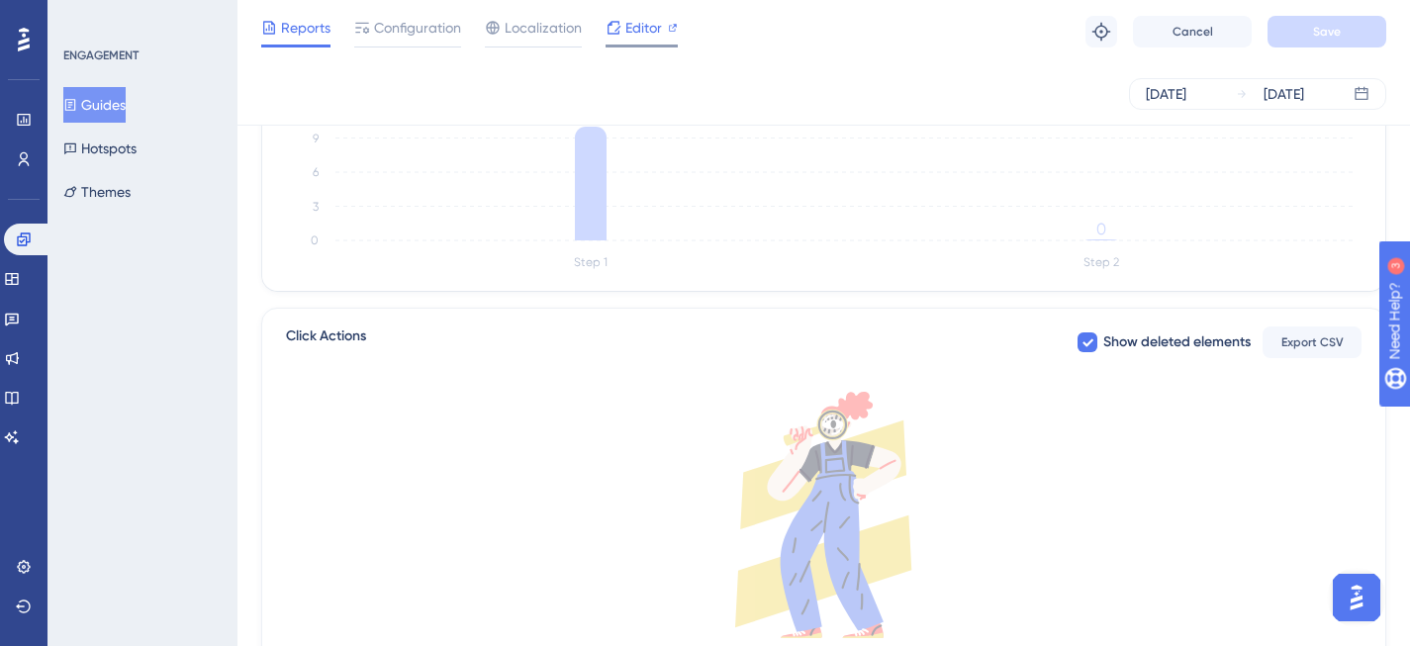
click at [633, 29] on span "Editor" at bounding box center [643, 28] width 37 height 24
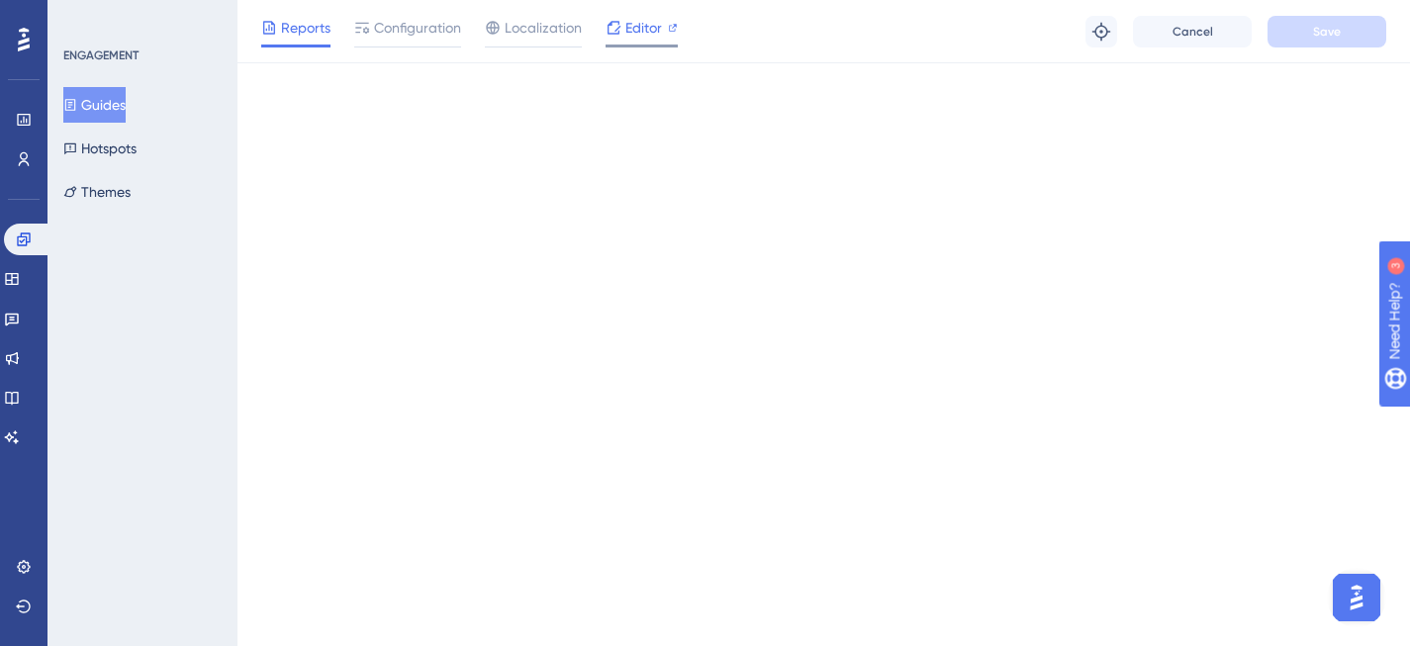
scroll to position [0, 0]
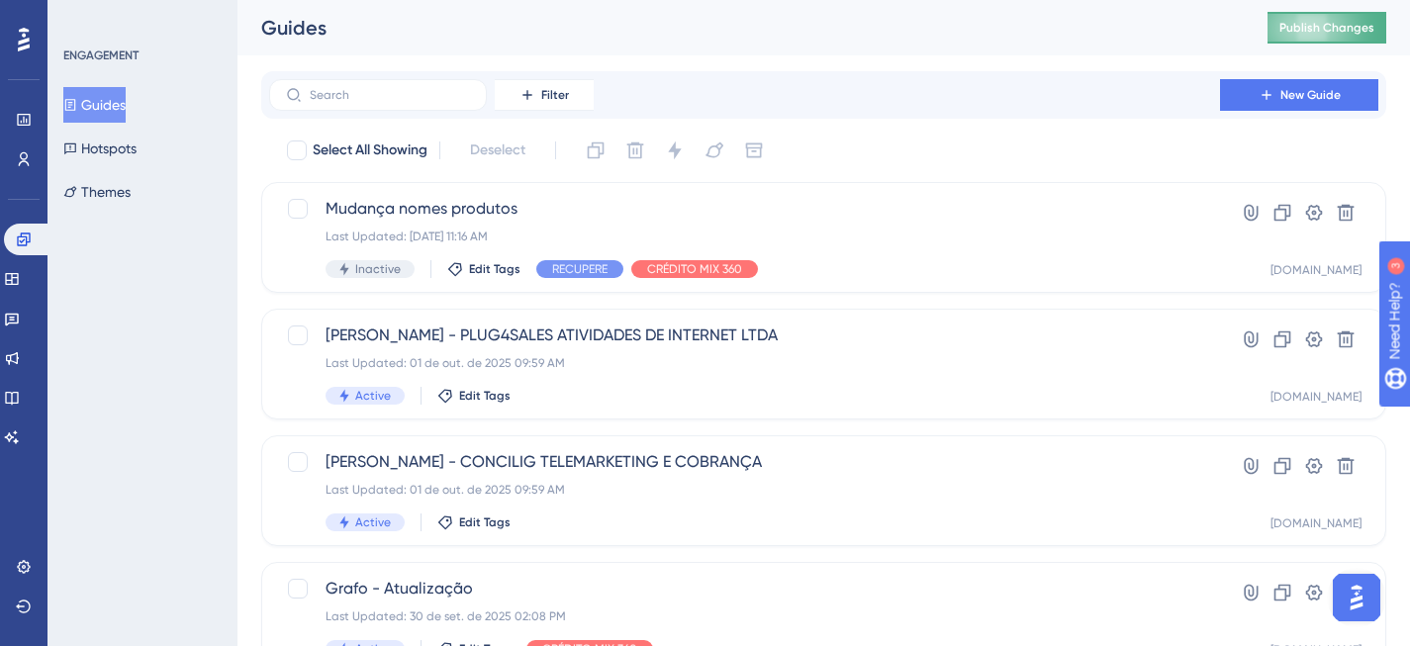
click at [1363, 37] on button "Publish Changes" at bounding box center [1327, 28] width 119 height 32
